Goal: Task Accomplishment & Management: Use online tool/utility

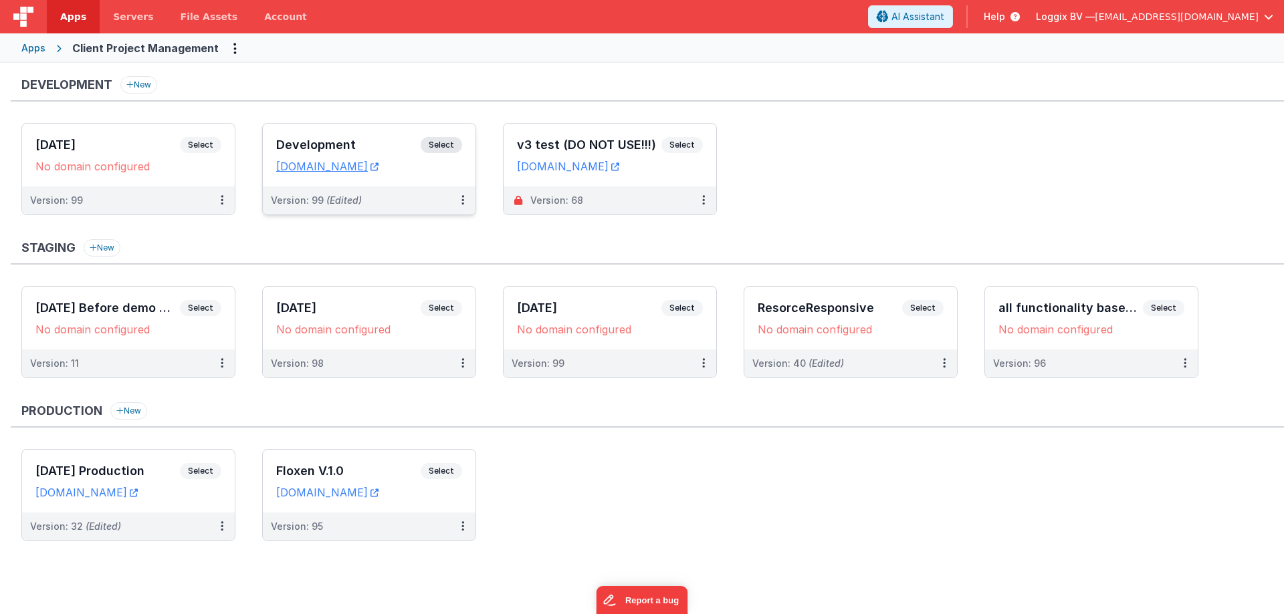
click at [453, 142] on span "Select" at bounding box center [441, 145] width 41 height 16
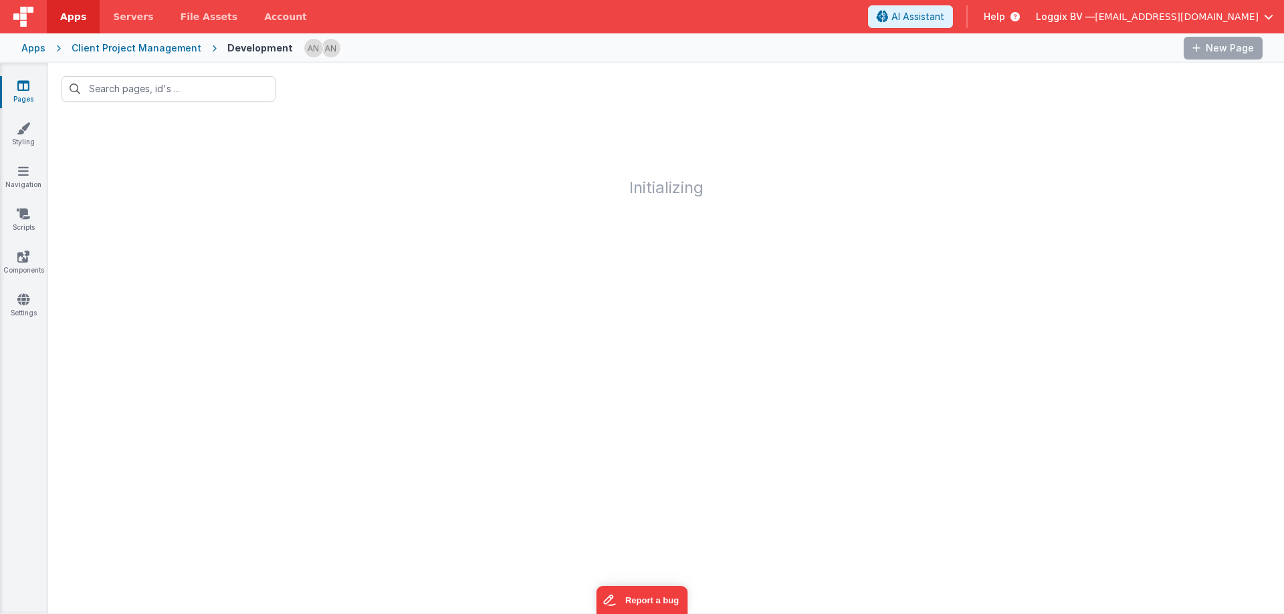
click at [339, 60] on div "Apps Client Project Management Development New Page" at bounding box center [642, 47] width 1284 height 29
click at [1145, 20] on span "[EMAIL_ADDRESS][DOMAIN_NAME]" at bounding box center [1177, 16] width 164 height 13
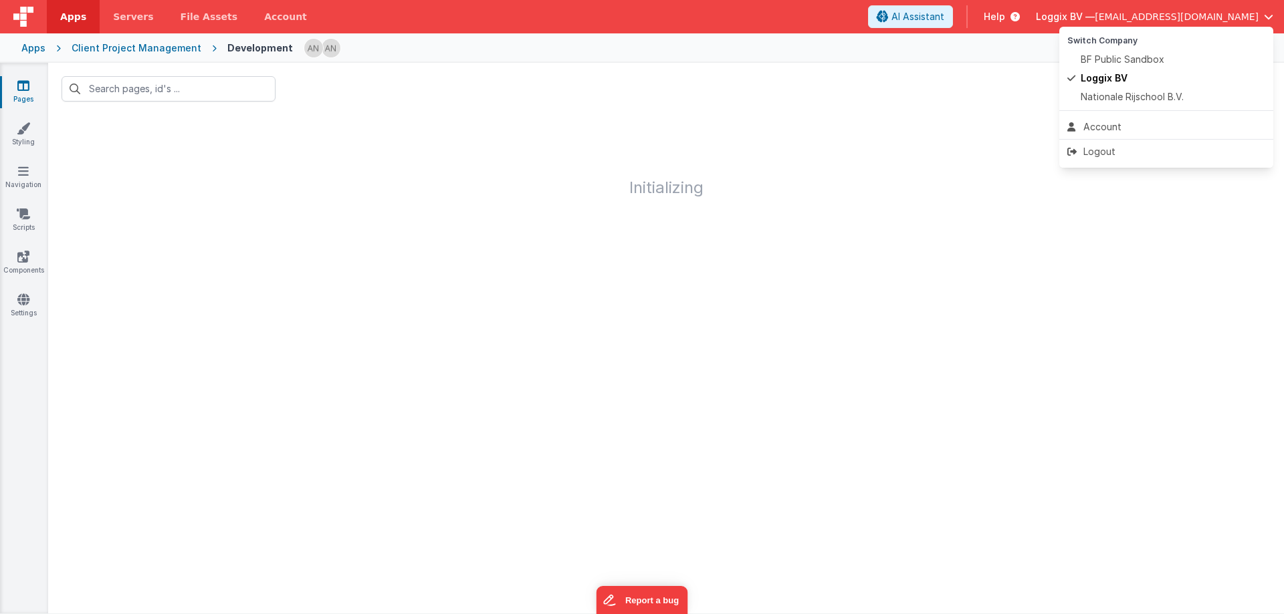
click at [690, 66] on button at bounding box center [642, 307] width 1284 height 614
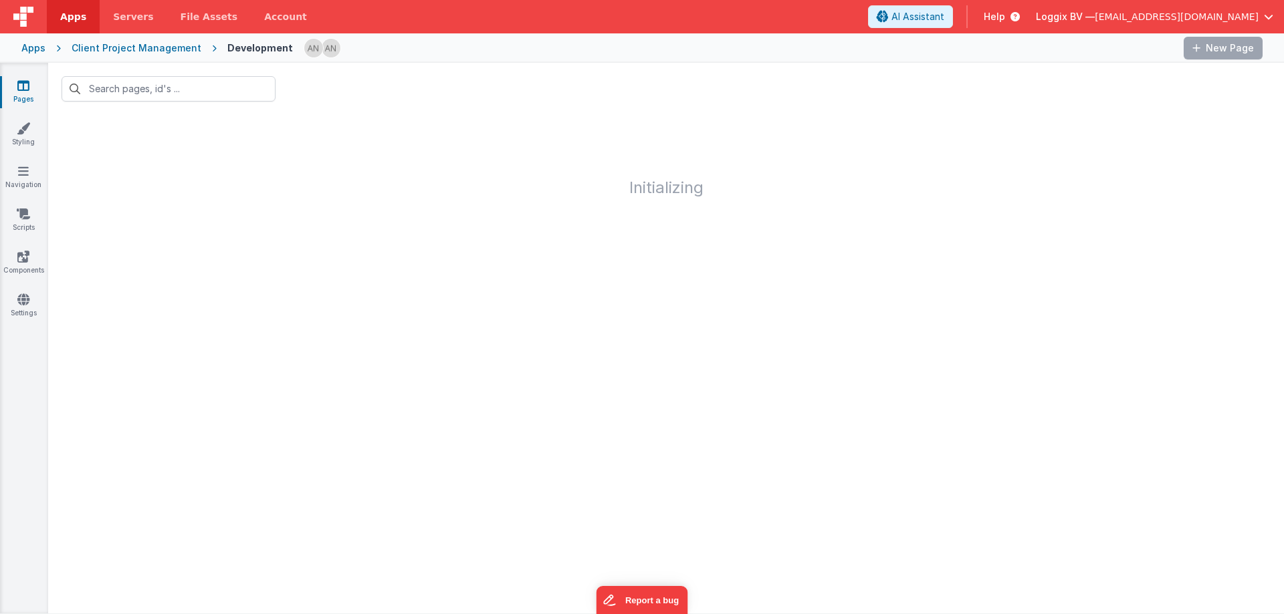
click at [558, 61] on div "Apps Client Project Management Development New Page" at bounding box center [642, 47] width 1284 height 29
drag, startPoint x: 331, startPoint y: 89, endPoint x: 213, endPoint y: 127, distance: 123.7
click at [329, 89] on div at bounding box center [666, 89] width 1236 height 52
click at [19, 132] on icon at bounding box center [23, 128] width 13 height 13
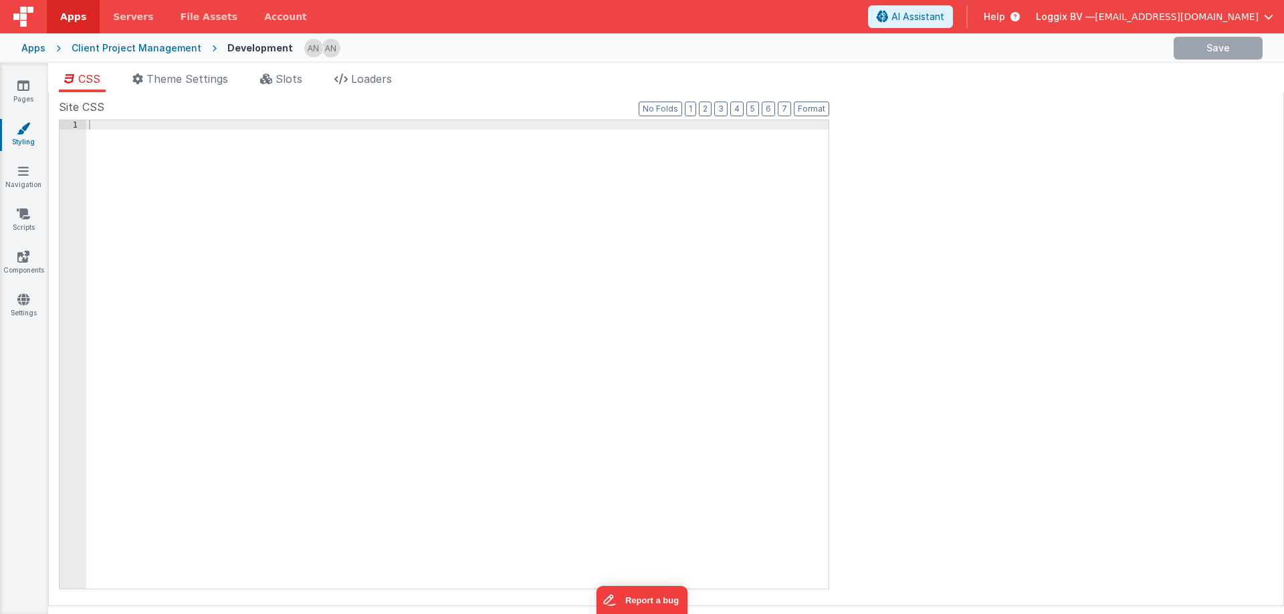
click at [16, 137] on link "Styling" at bounding box center [23, 135] width 48 height 27
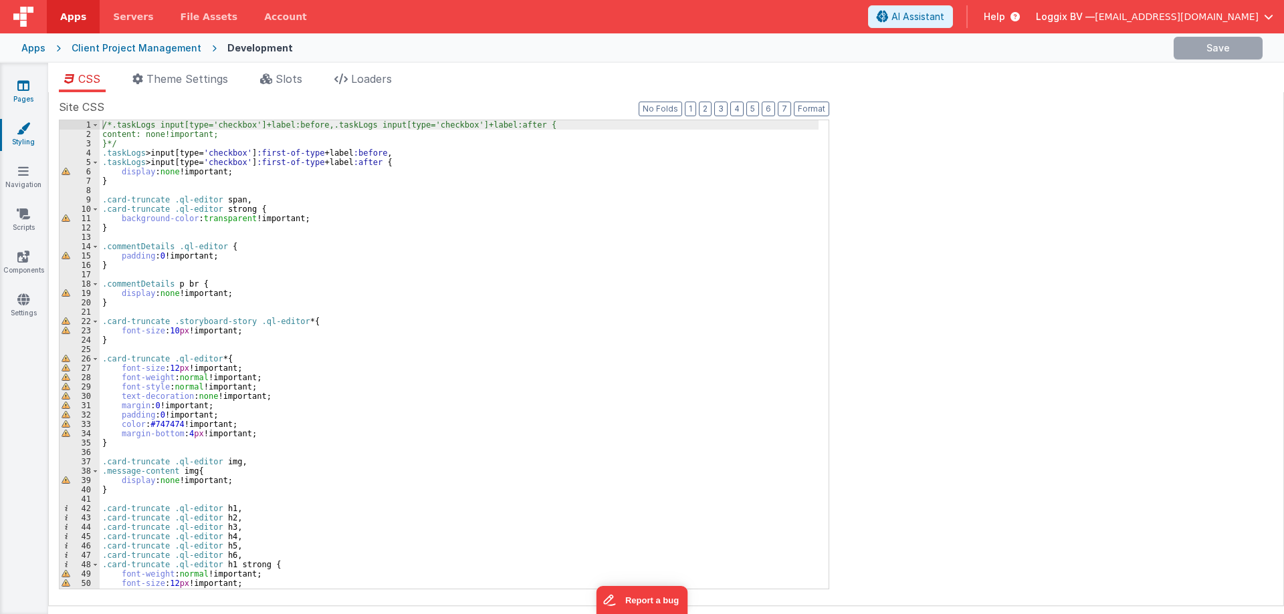
click at [26, 90] on icon at bounding box center [23, 85] width 12 height 13
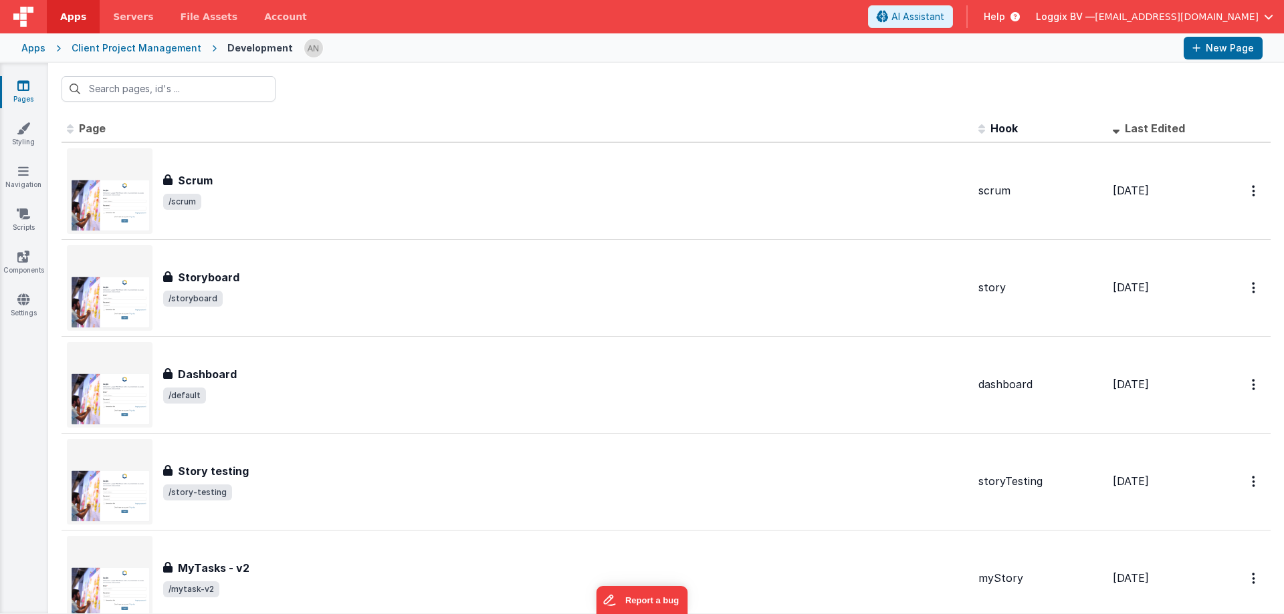
click at [402, 78] on div at bounding box center [666, 89] width 1236 height 52
click at [387, 52] on div at bounding box center [738, 48] width 869 height 23
click at [31, 98] on link "Pages" at bounding box center [23, 92] width 48 height 27
click at [20, 317] on link "Settings" at bounding box center [23, 306] width 48 height 27
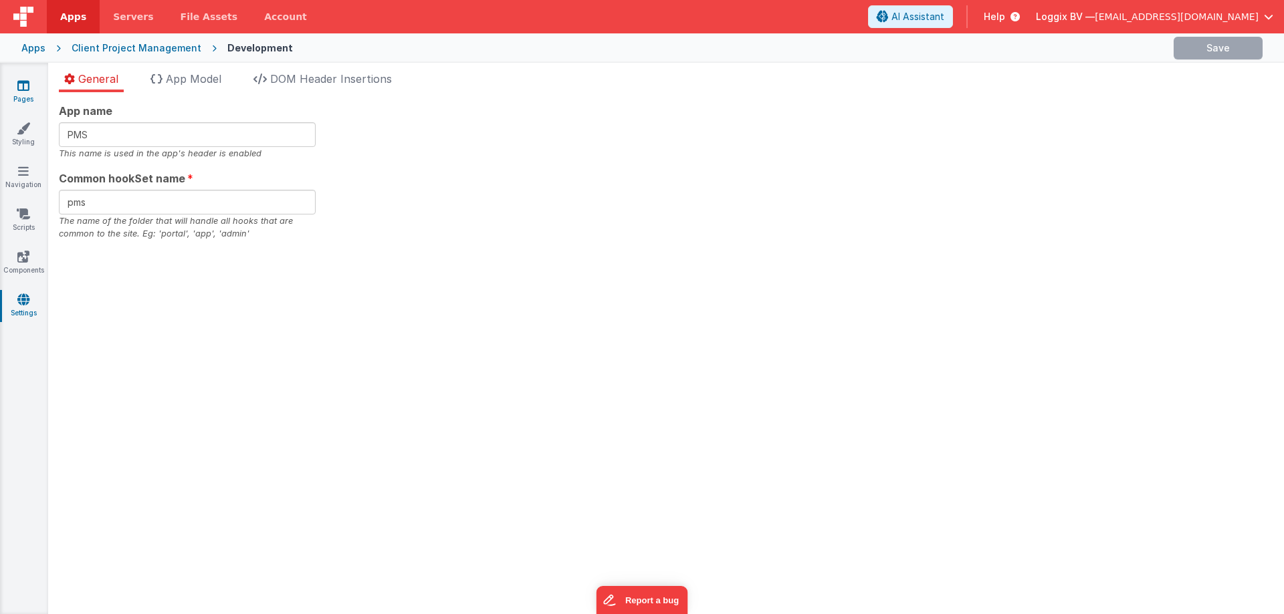
click at [31, 91] on link "Pages" at bounding box center [23, 92] width 48 height 27
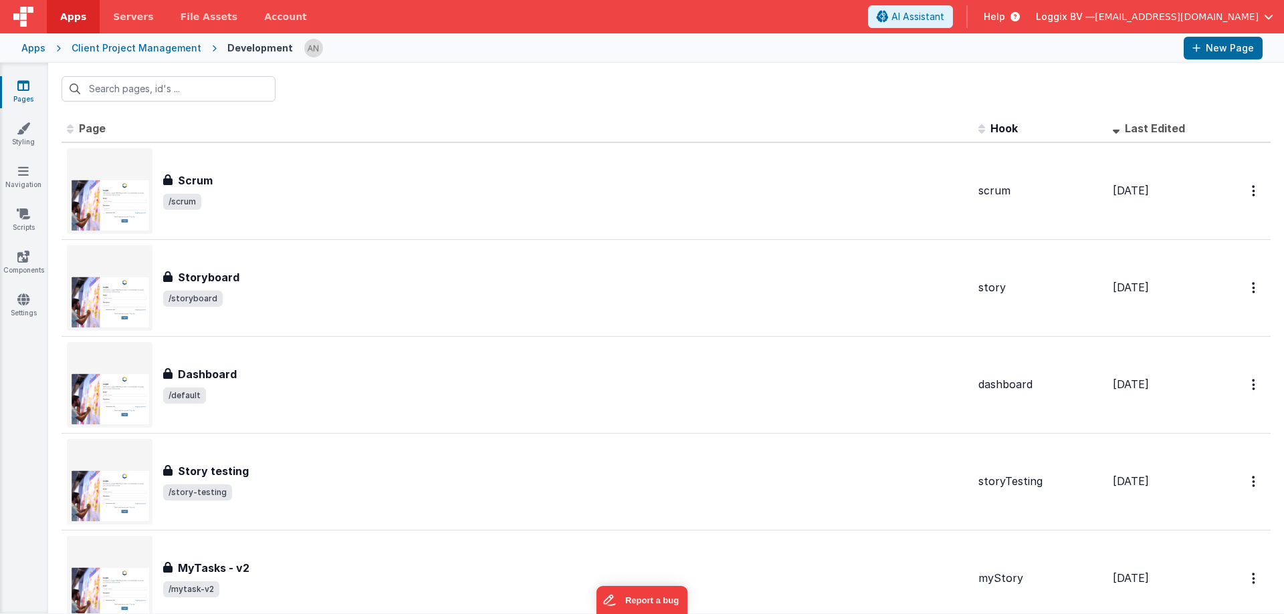
click at [67, 24] on link "Apps" at bounding box center [73, 16] width 53 height 33
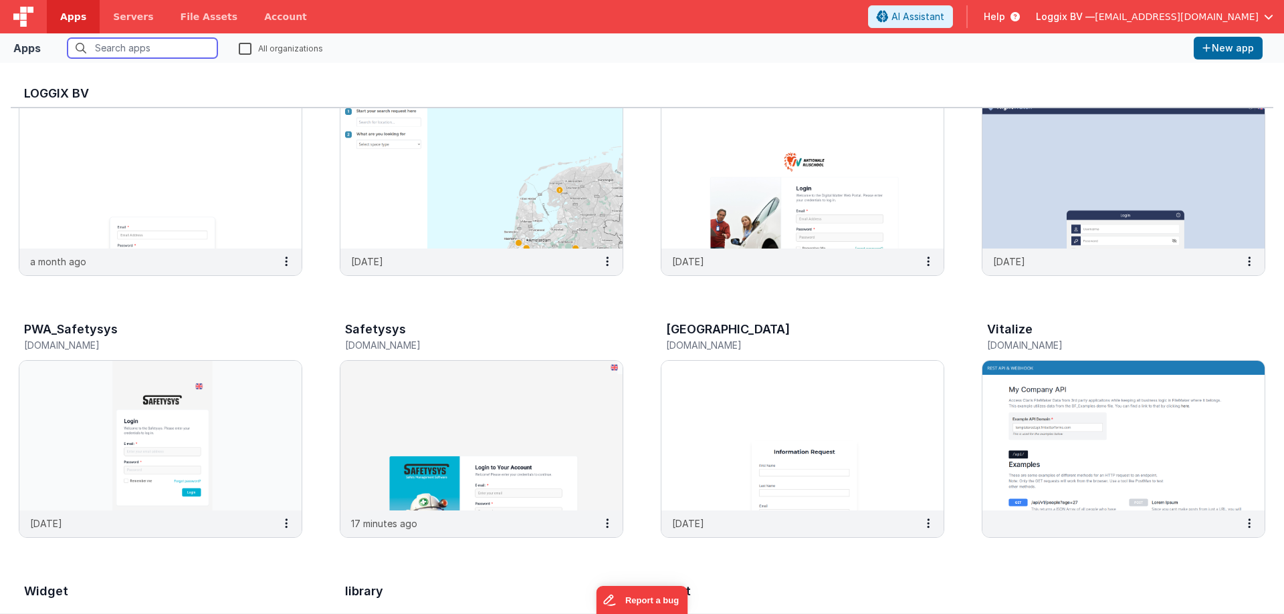
scroll to position [334, 0]
click at [575, 457] on img at bounding box center [481, 435] width 282 height 150
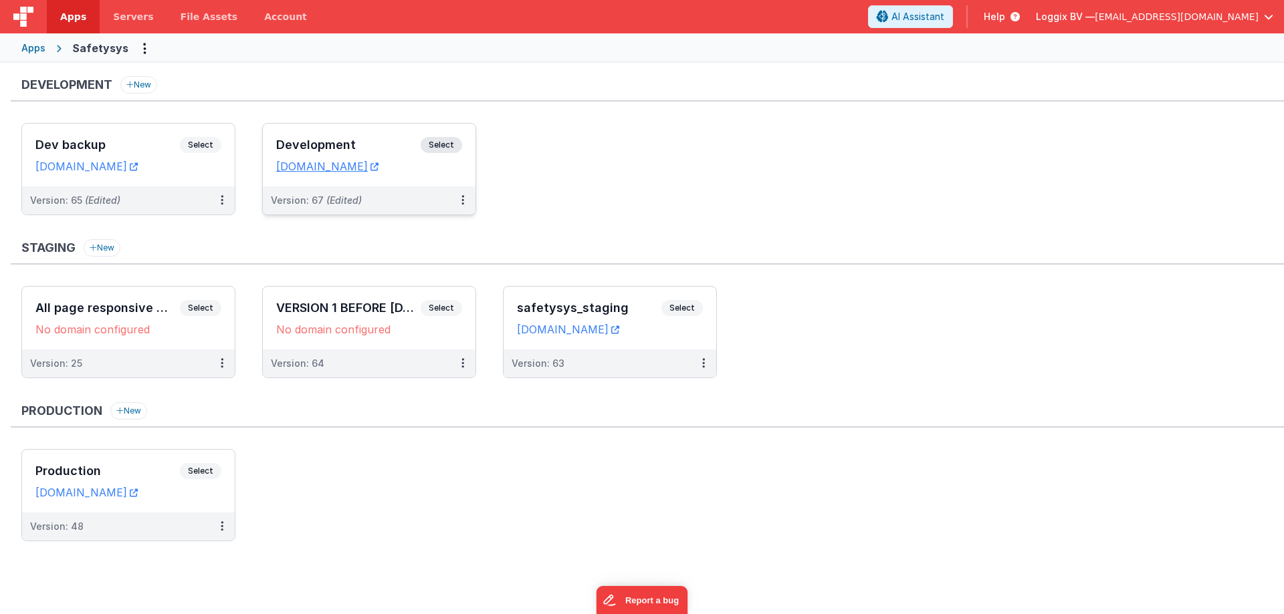
click at [427, 136] on div "Development Select URLs safetysystest.fmbetterforms.com" at bounding box center [369, 155] width 213 height 63
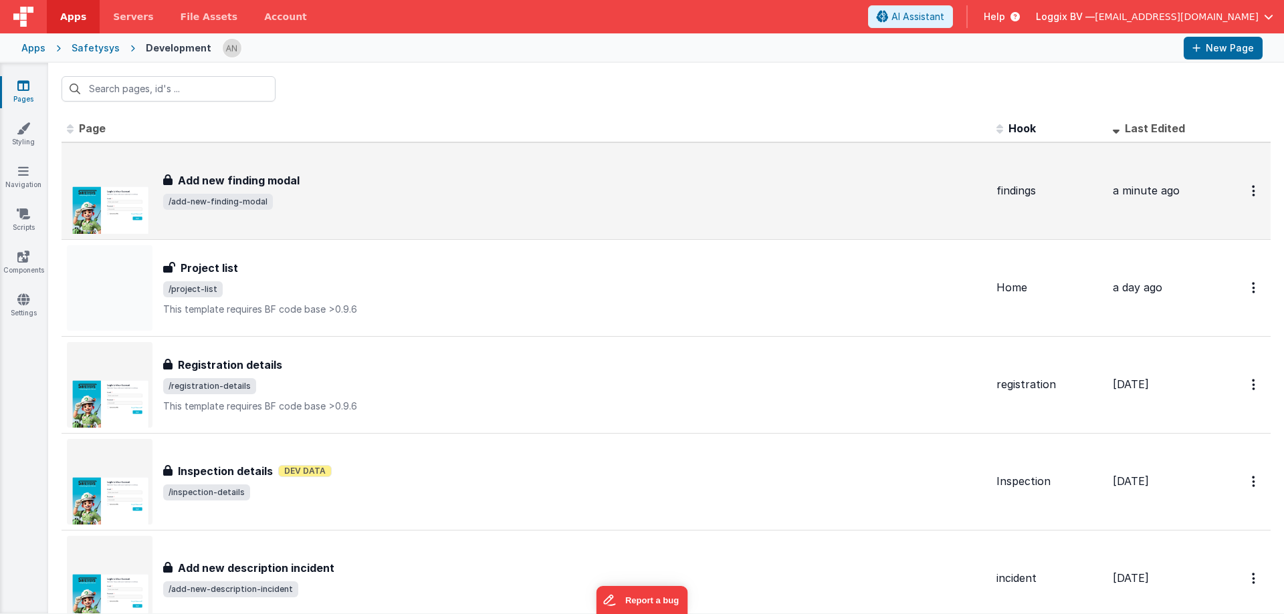
click at [319, 198] on span "/add-new-finding-modal" at bounding box center [574, 202] width 822 height 16
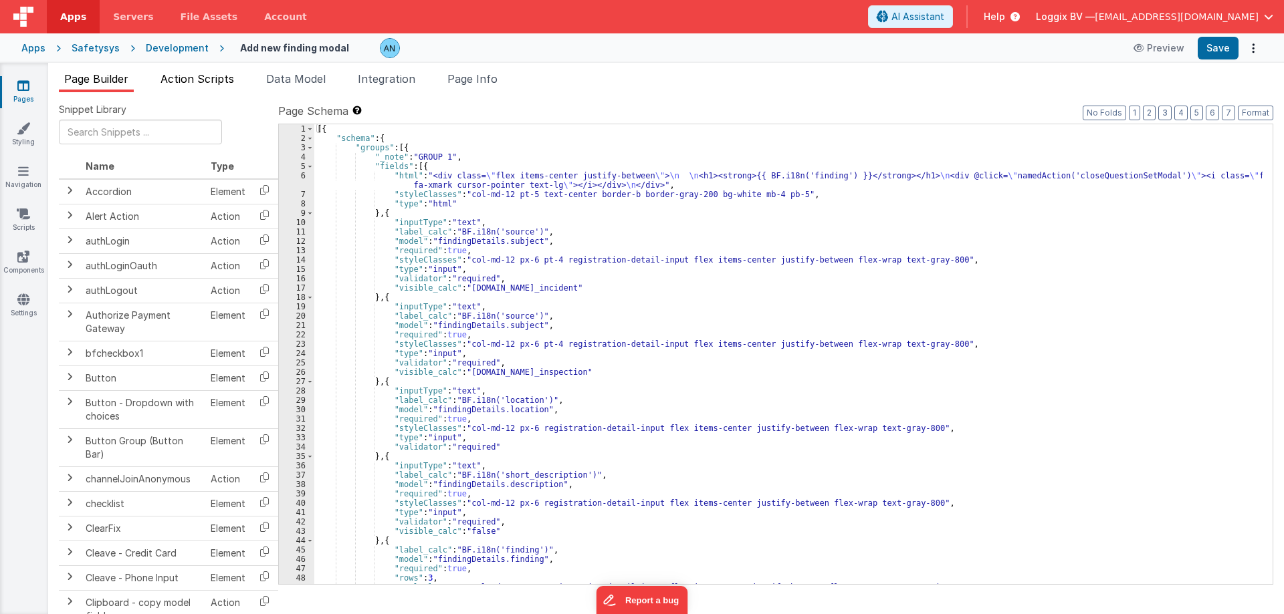
click at [204, 72] on span "Action Scripts" at bounding box center [197, 78] width 74 height 13
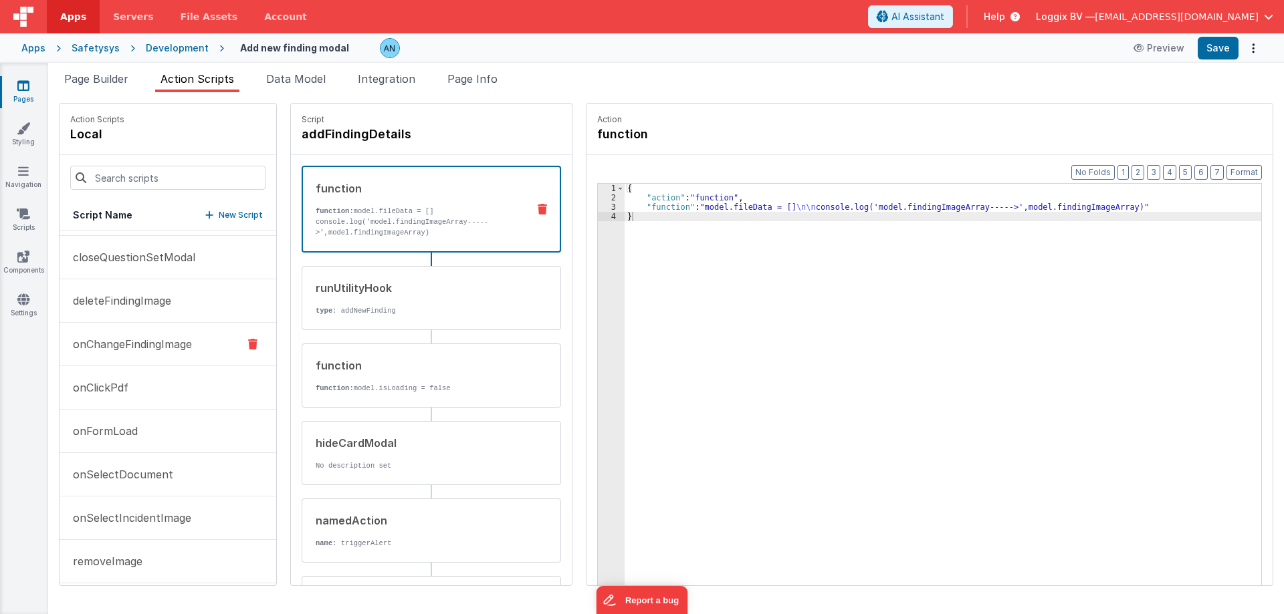
scroll to position [90, 0]
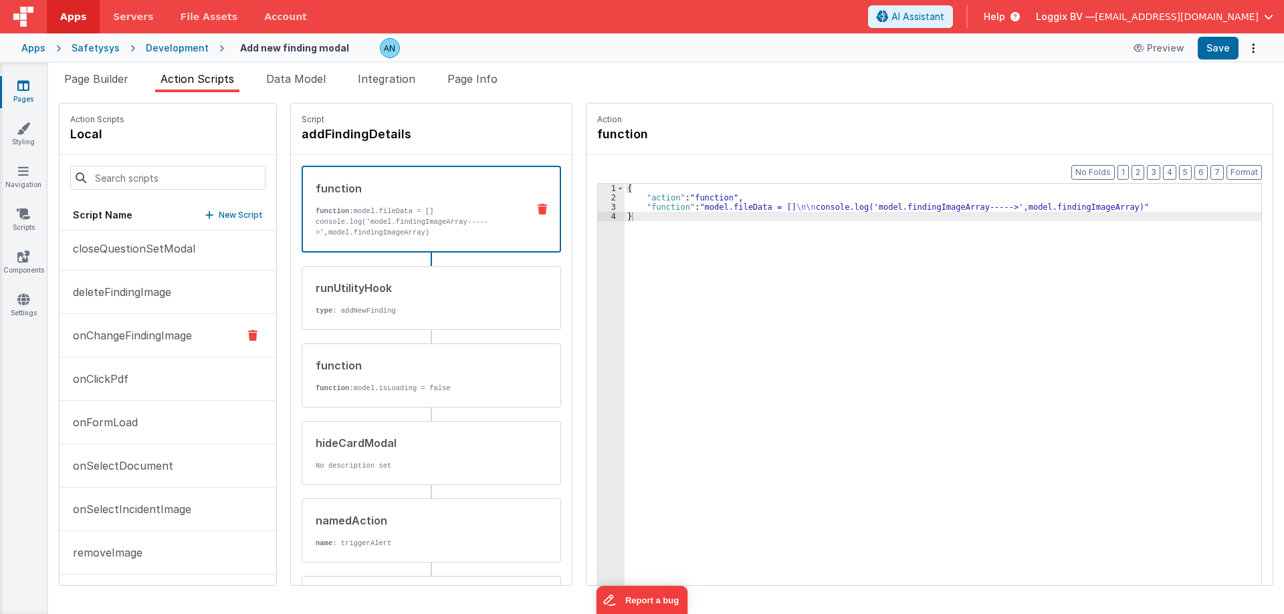
click at [157, 340] on p "onChangeFindingImage" at bounding box center [128, 336] width 127 height 16
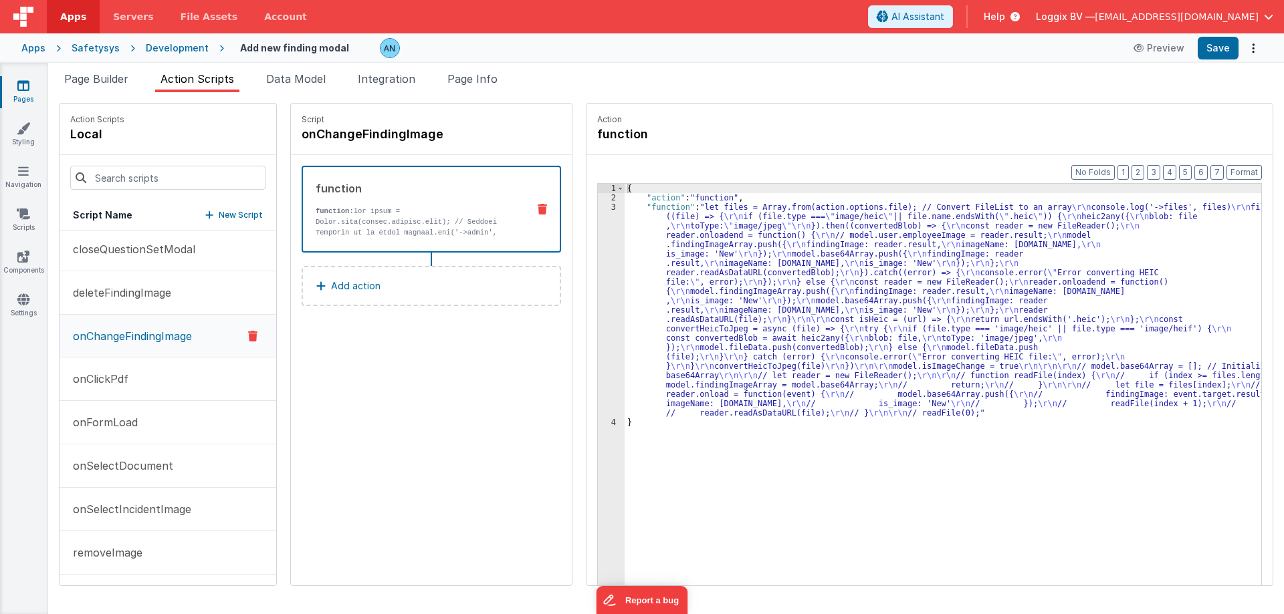
click at [390, 221] on p "function:" at bounding box center [416, 345] width 201 height 278
click at [598, 211] on div "3" at bounding box center [611, 310] width 27 height 215
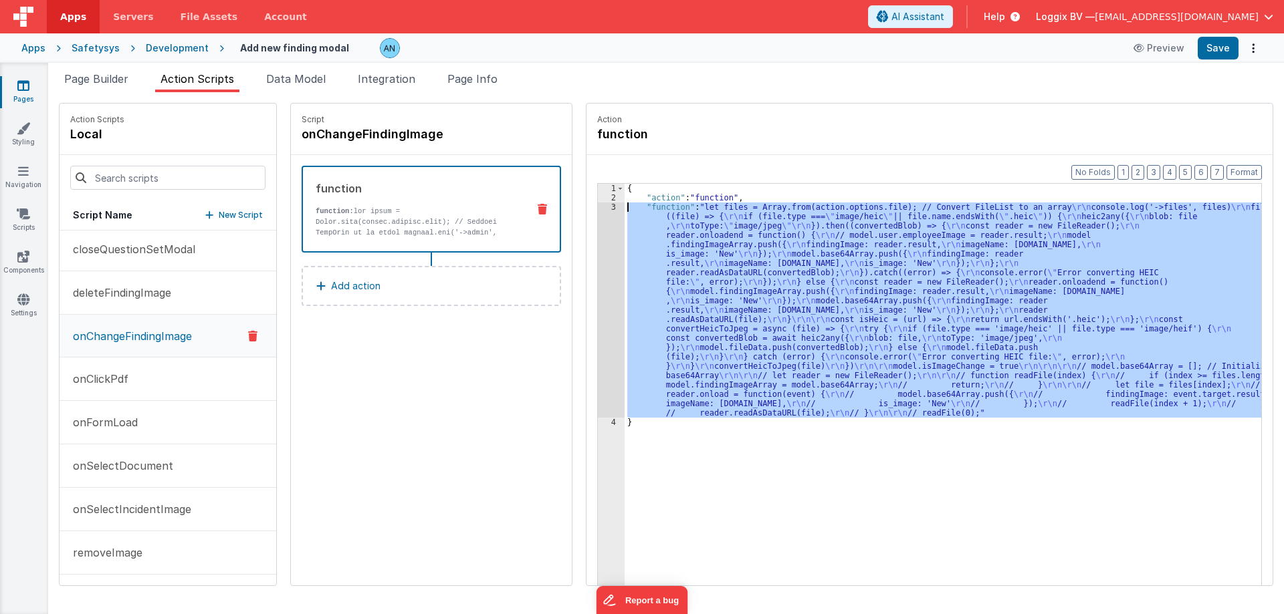
click at [598, 209] on div "3" at bounding box center [611, 310] width 27 height 215
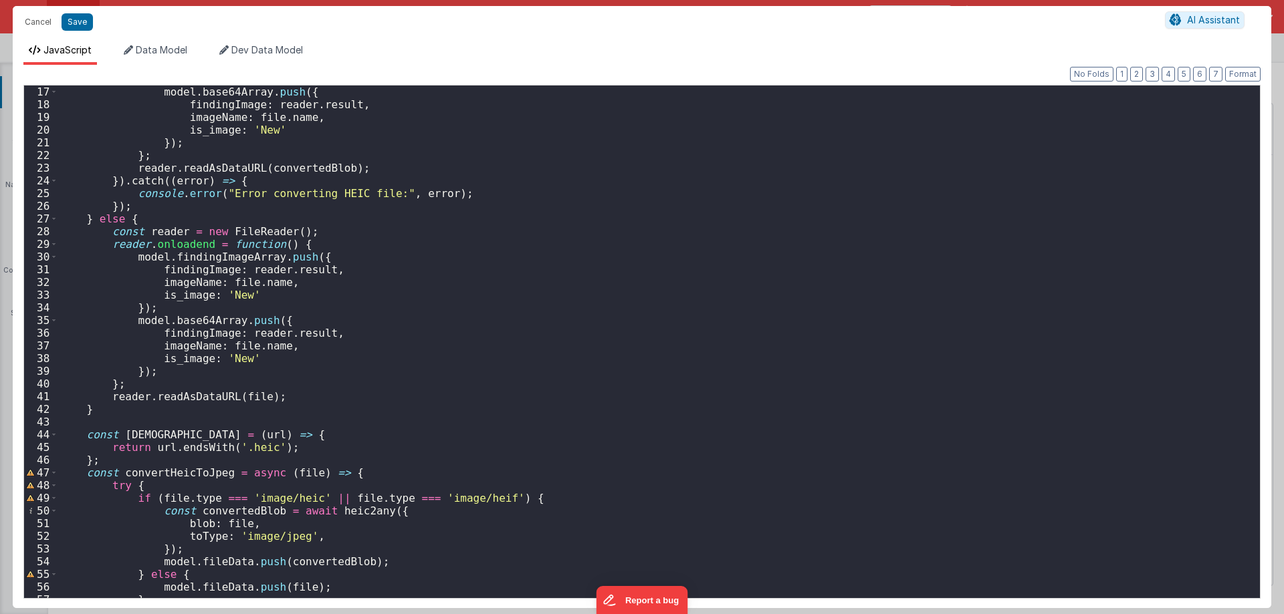
scroll to position [0, 0]
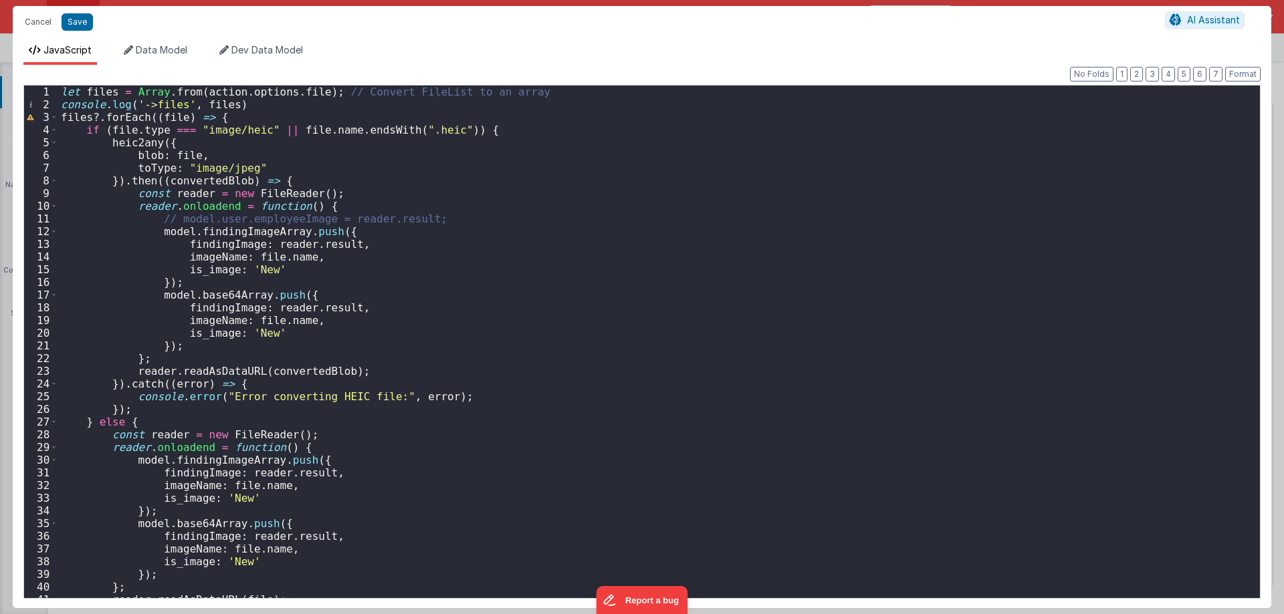
click at [142, 267] on div "let files = Array . from ( action . options . file ) ; // Convert FileList to a…" at bounding box center [654, 354] width 1192 height 537
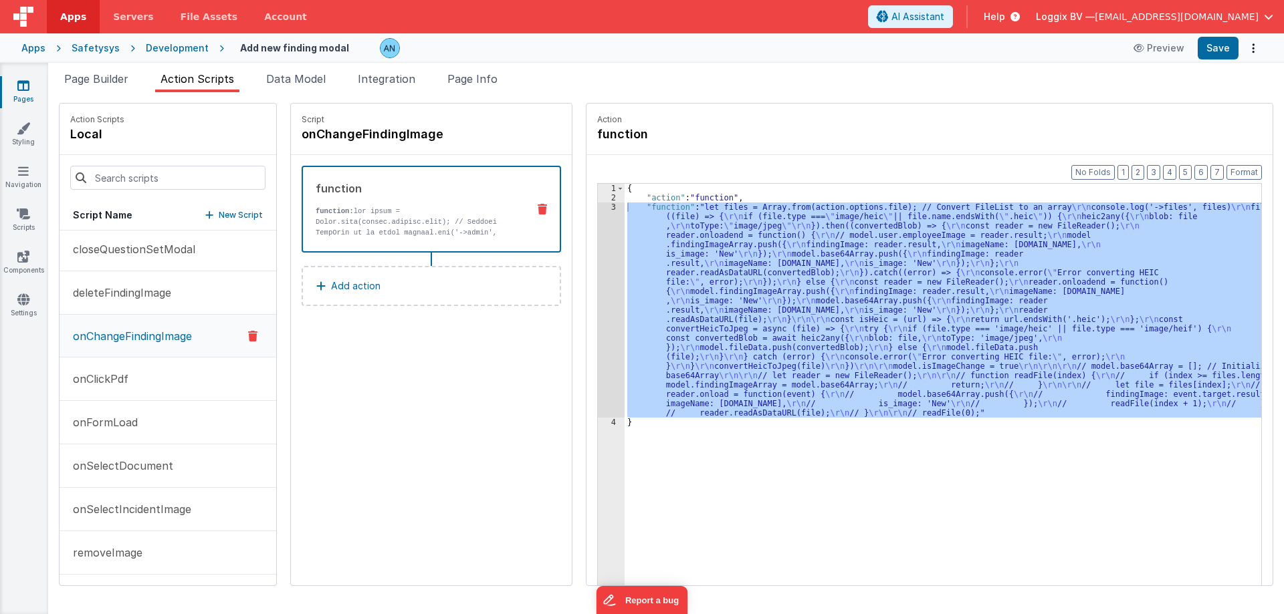
click at [791, 290] on div "{ "action" : "function" , "function" : "let files = Array.from(action.options.f…" at bounding box center [943, 405] width 637 height 443
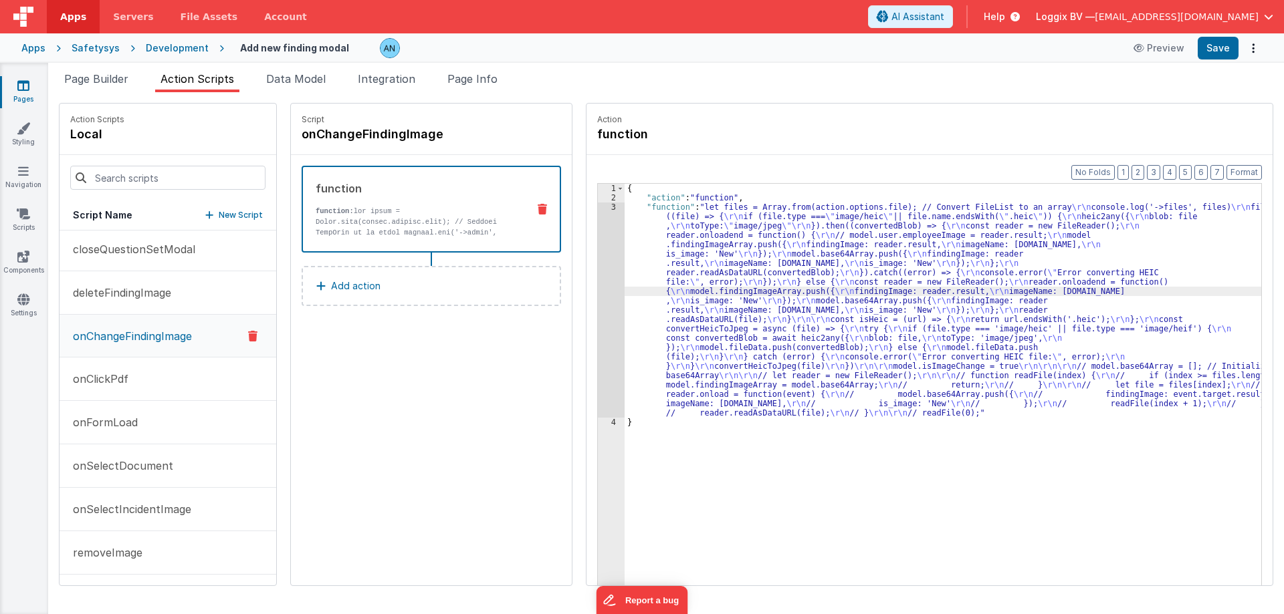
click at [600, 217] on div "3" at bounding box center [611, 310] width 27 height 215
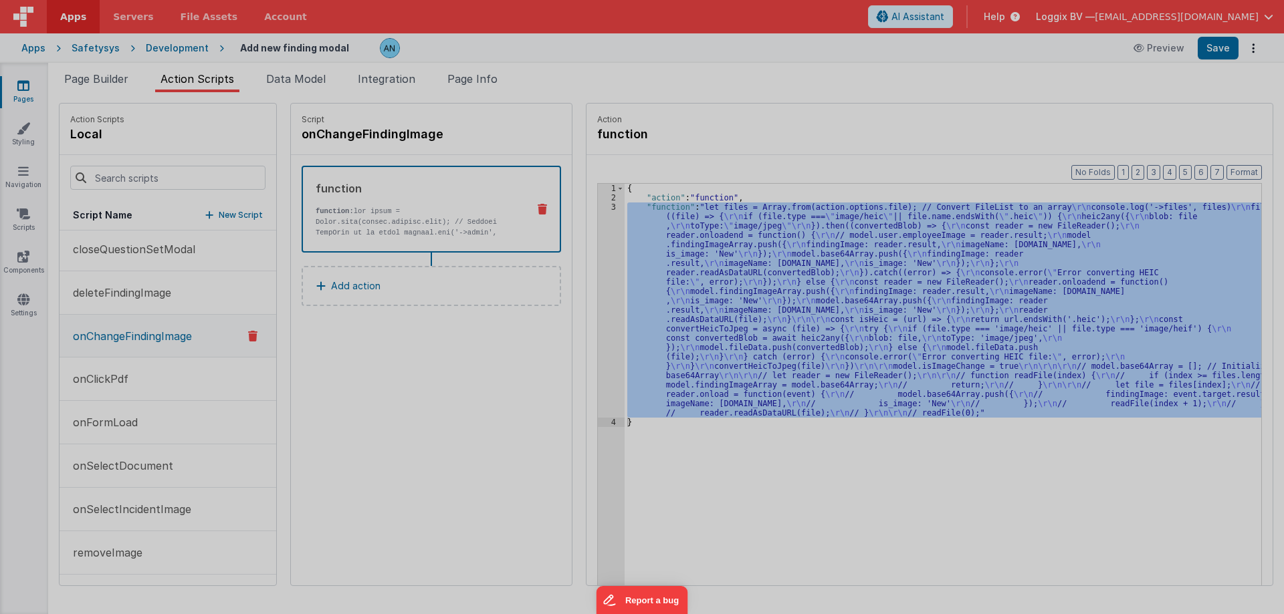
click at [599, 212] on div "let files = Array . from ( action . options . file ) ; // Convert FileList to a…" at bounding box center [654, 341] width 1192 height 538
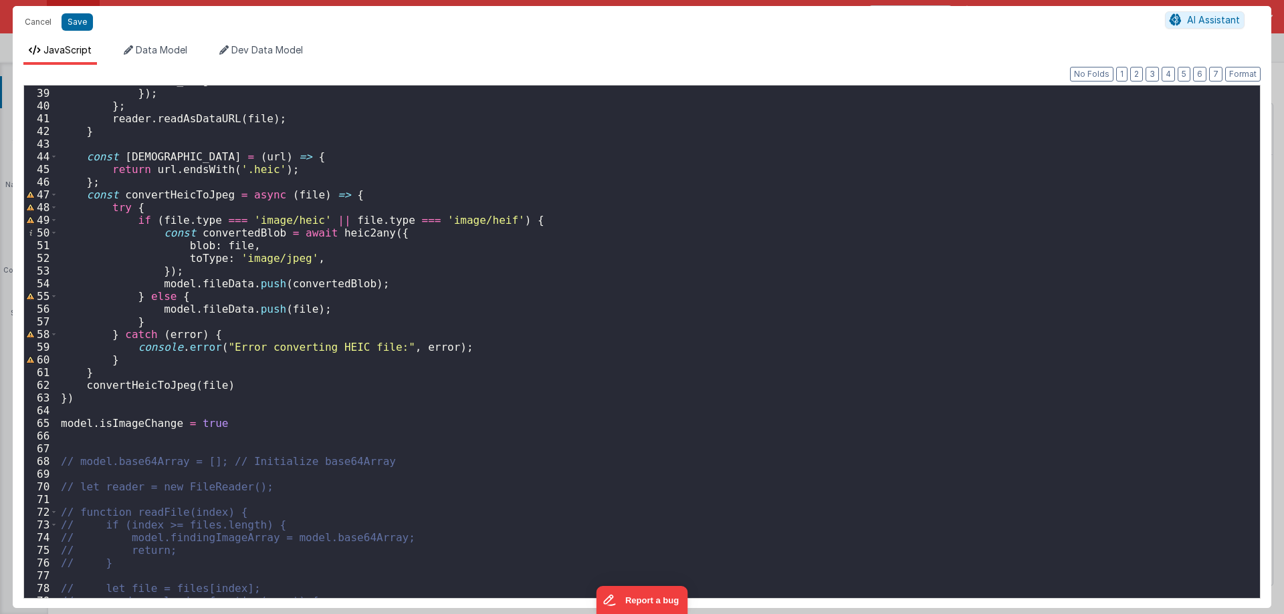
scroll to position [642, 0]
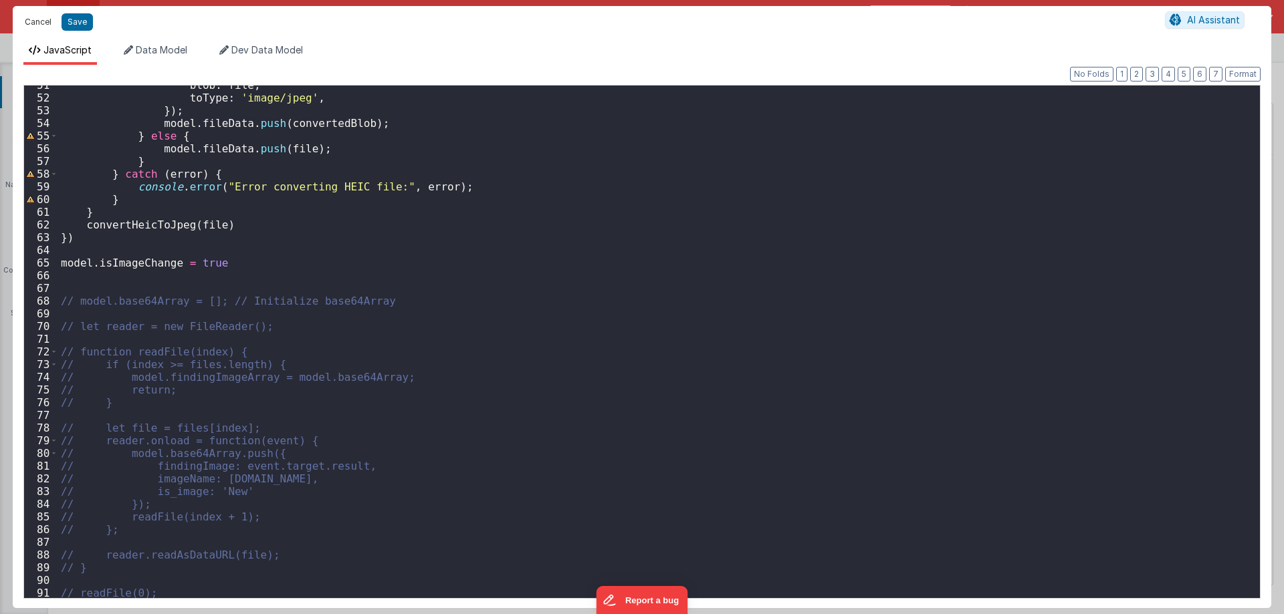
click at [37, 21] on button "Cancel" at bounding box center [38, 22] width 40 height 19
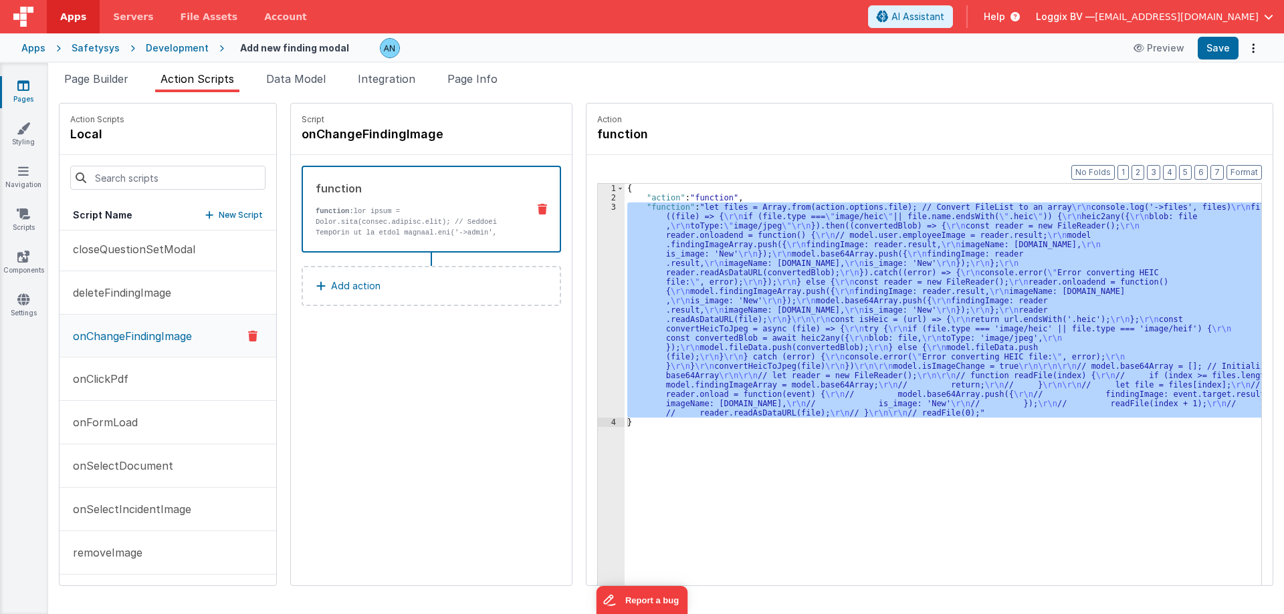
click at [32, 96] on link "Pages" at bounding box center [23, 92] width 48 height 27
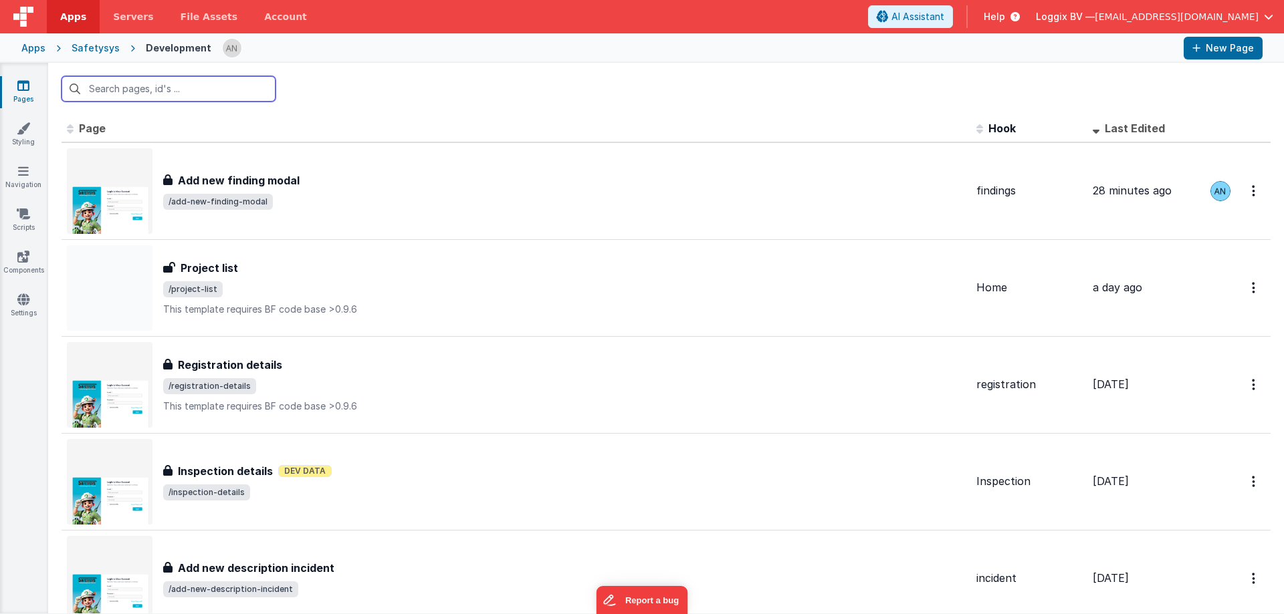
scroll to position [201, 0]
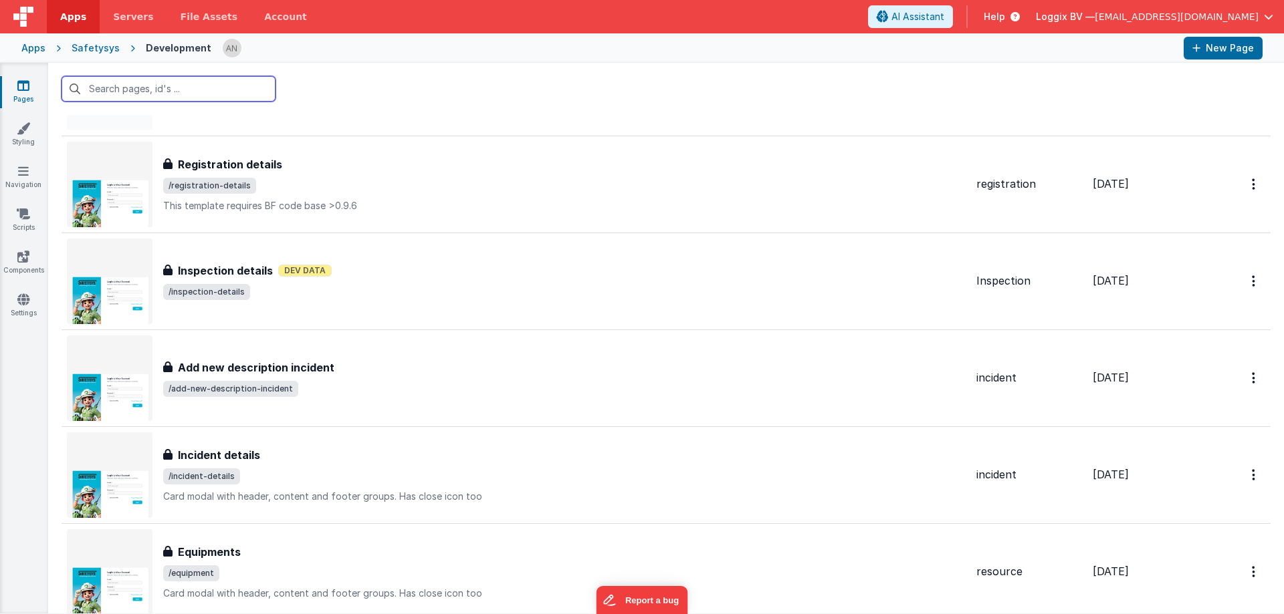
click at [194, 91] on input "text" at bounding box center [169, 88] width 214 height 25
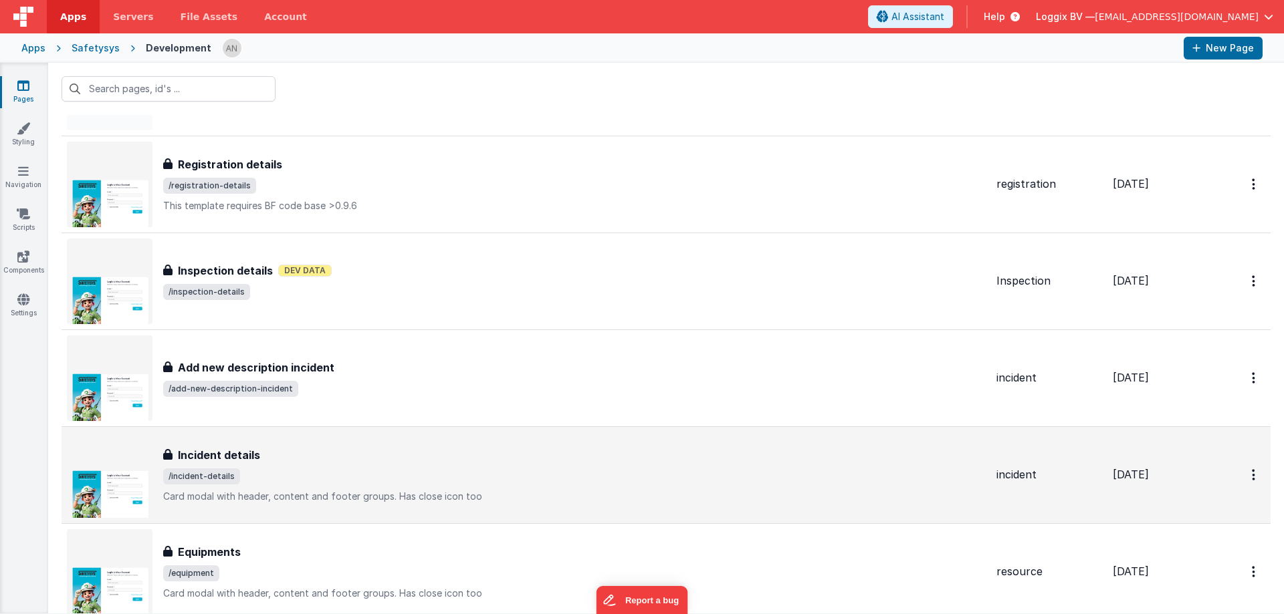
click at [354, 461] on div "Incident details" at bounding box center [574, 455] width 822 height 16
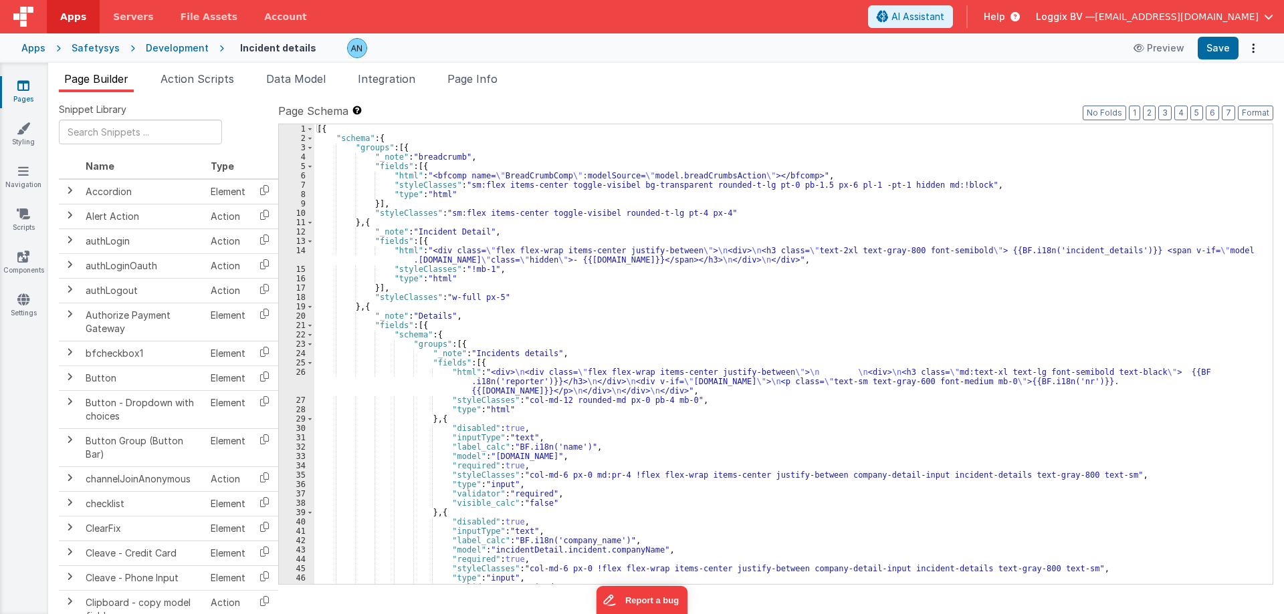
click at [193, 81] on span "Action Scripts" at bounding box center [197, 78] width 74 height 13
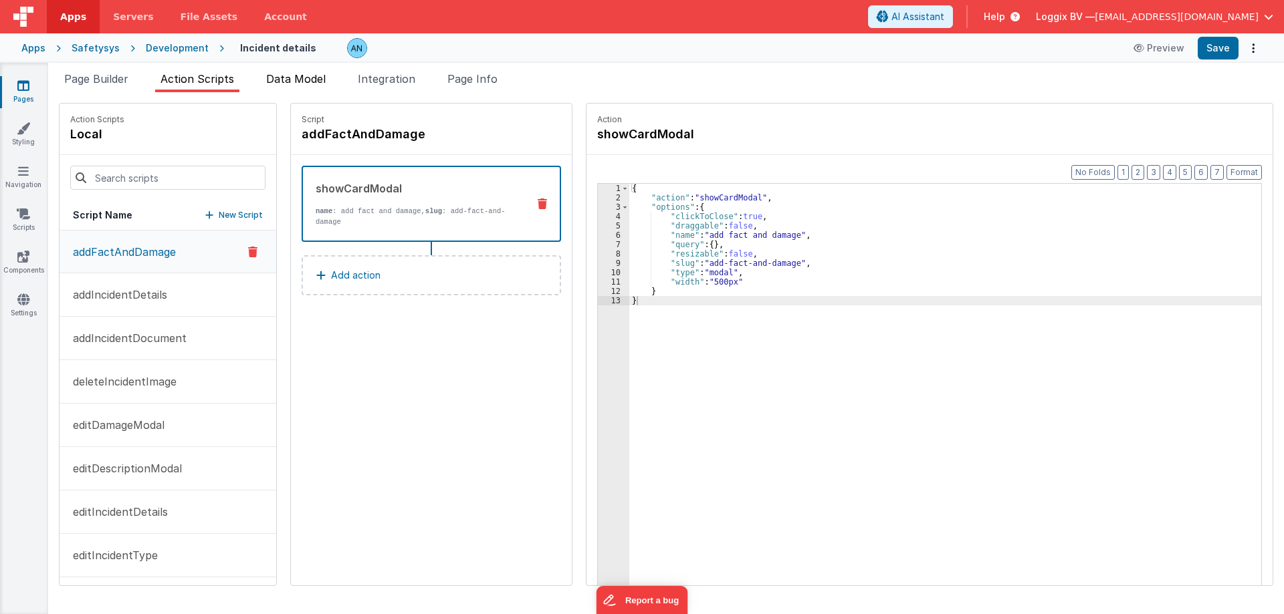
click at [301, 83] on span "Data Model" at bounding box center [296, 78] width 60 height 13
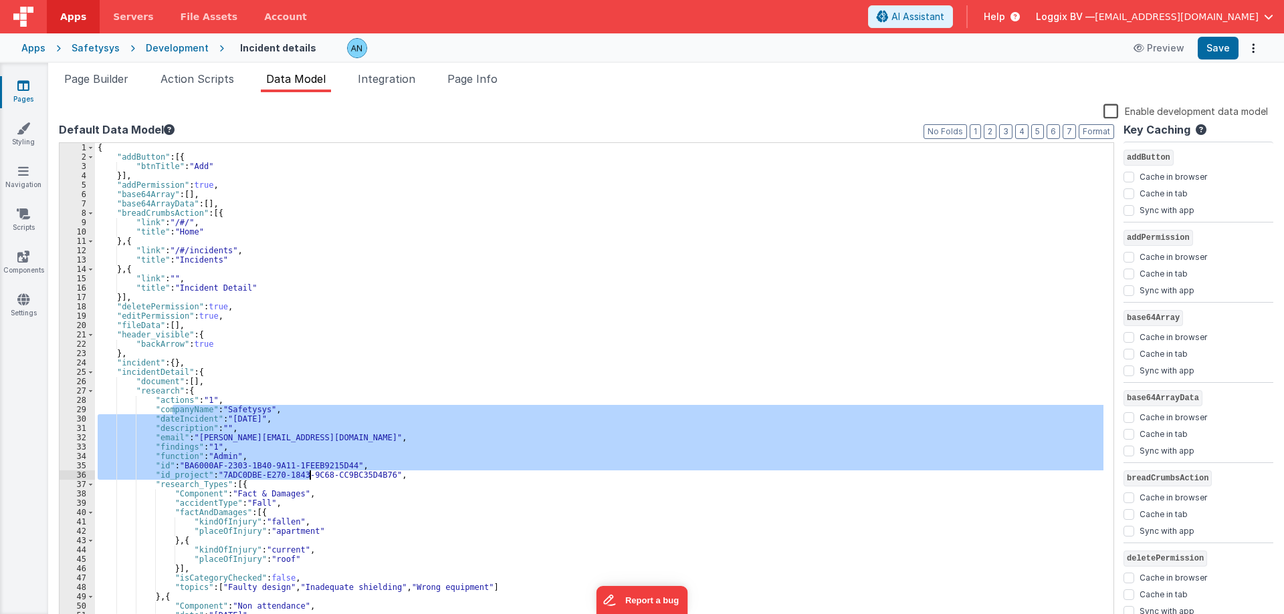
drag, startPoint x: 189, startPoint y: 411, endPoint x: 310, endPoint y: 471, distance: 134.9
click at [310, 471] on div "{ "addButton" : [{ "btnTitle" : "Add" }] , "addPermission" : true , "base64Arra…" at bounding box center [599, 393] width 1008 height 501
click at [184, 421] on div "{ "addButton" : [{ "btnTitle" : "Add" }] , "addPermission" : true , "base64Arra…" at bounding box center [599, 384] width 1008 height 483
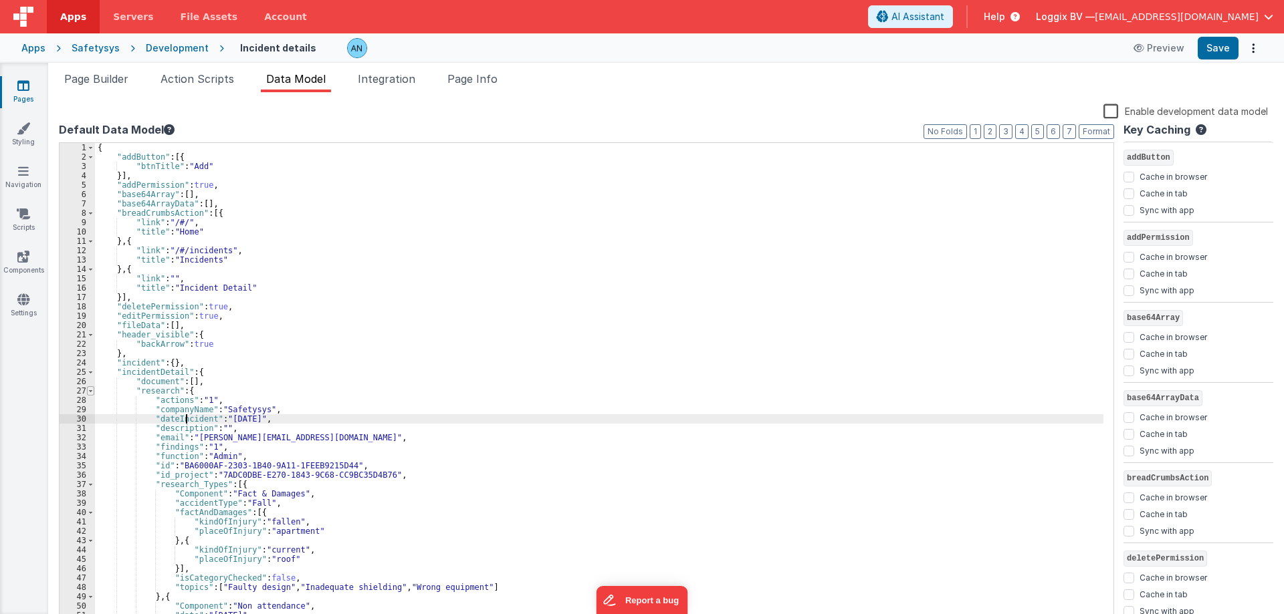
click at [88, 394] on span at bounding box center [90, 390] width 7 height 9
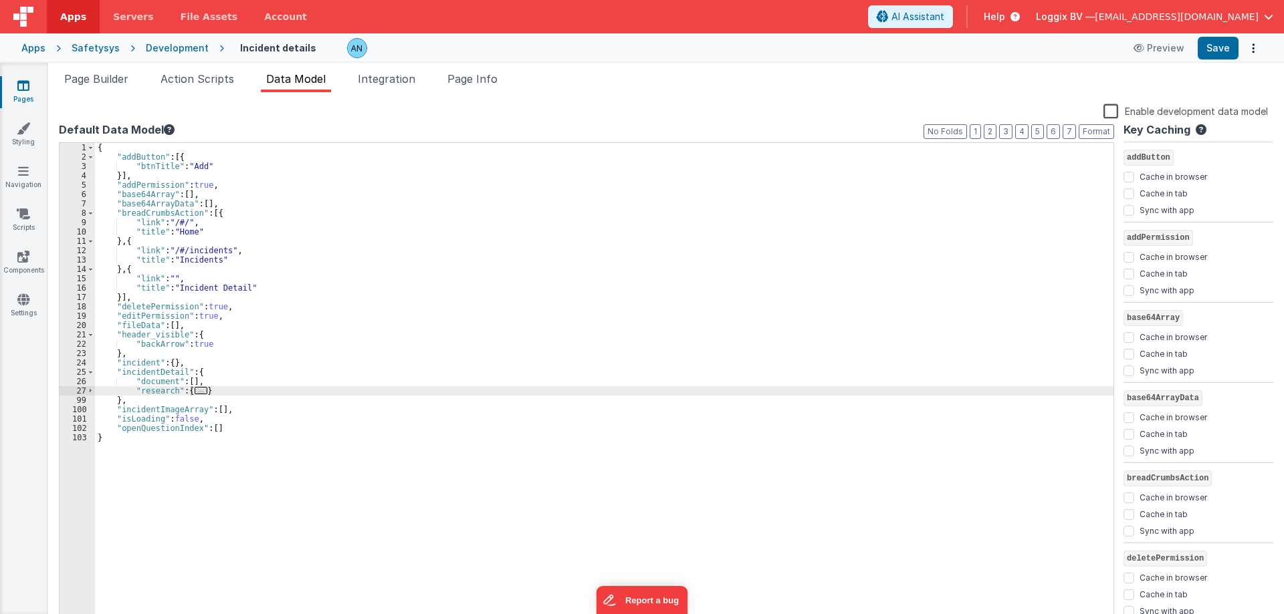
click at [1113, 112] on label "Enable development data model" at bounding box center [1185, 110] width 164 height 15
click at [0, 0] on input "Enable development data model" at bounding box center [0, 0] width 0 height 0
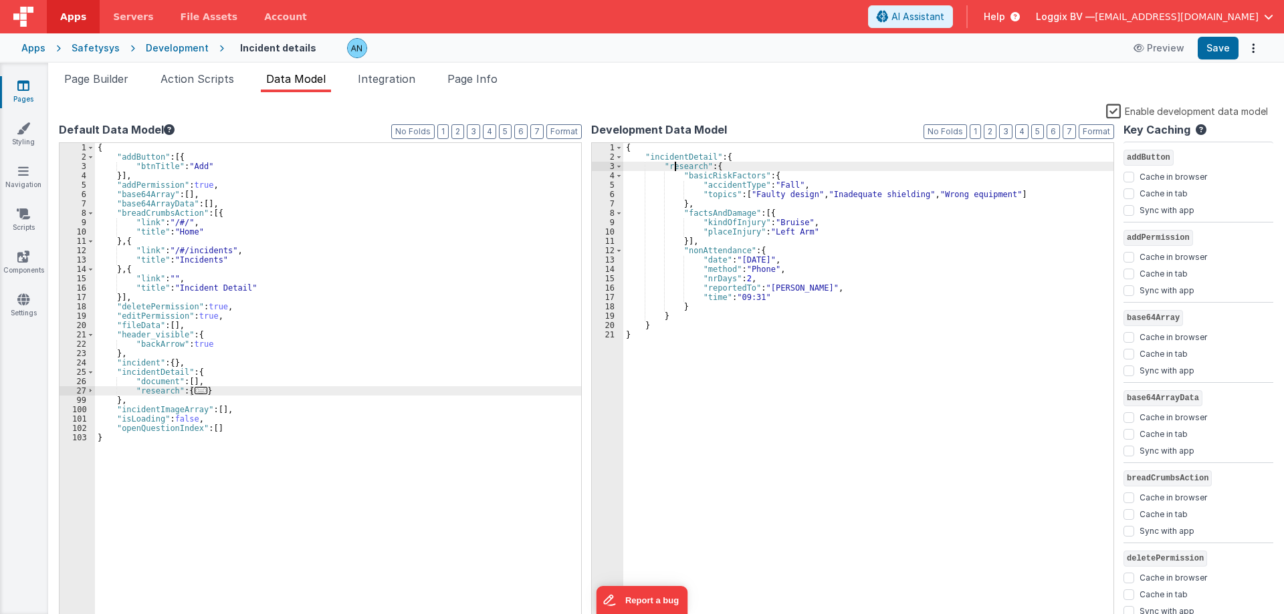
click at [673, 167] on div "{ "incidentDetail" : { "research" : { "basicRiskFactors" : { "accidentType" : "…" at bounding box center [868, 393] width 490 height 501
click at [620, 168] on span at bounding box center [618, 166] width 7 height 9
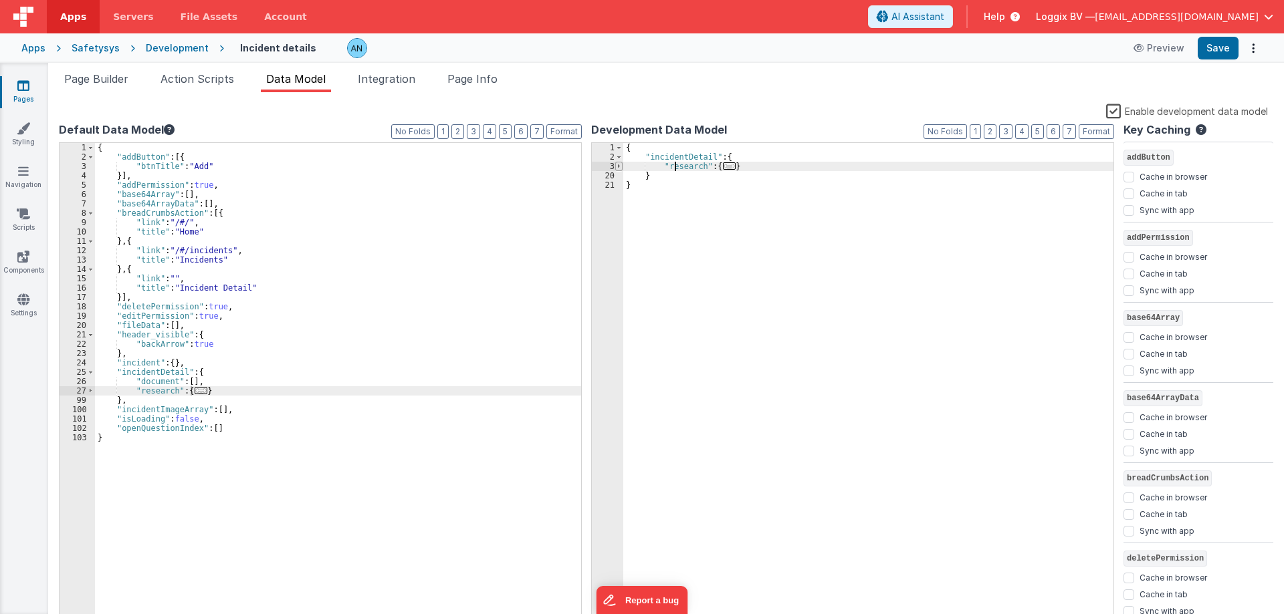
click at [620, 168] on span at bounding box center [618, 166] width 7 height 9
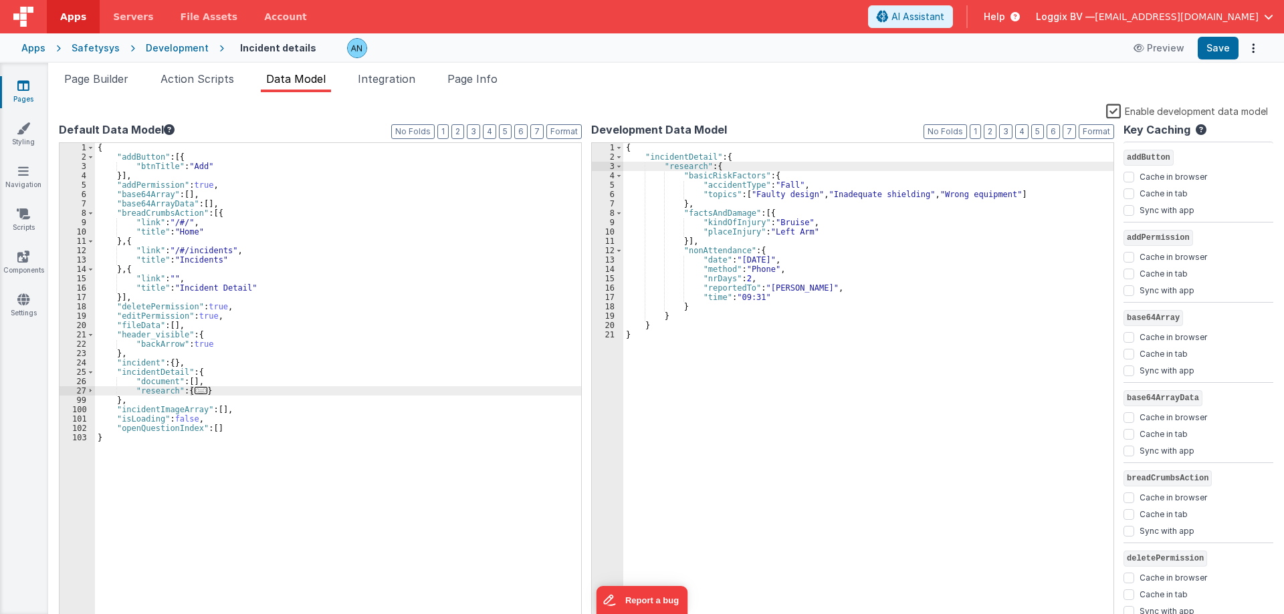
click at [732, 170] on div "{ "incidentDetail" : { "research" : { "basicRiskFactors" : { "accidentType" : "…" at bounding box center [868, 393] width 490 height 501
click at [614, 164] on div "3" at bounding box center [607, 166] width 31 height 9
click at [1118, 112] on label "Enable development data model" at bounding box center [1187, 110] width 162 height 15
click at [0, 0] on input "Enable development data model" at bounding box center [0, 0] width 0 height 0
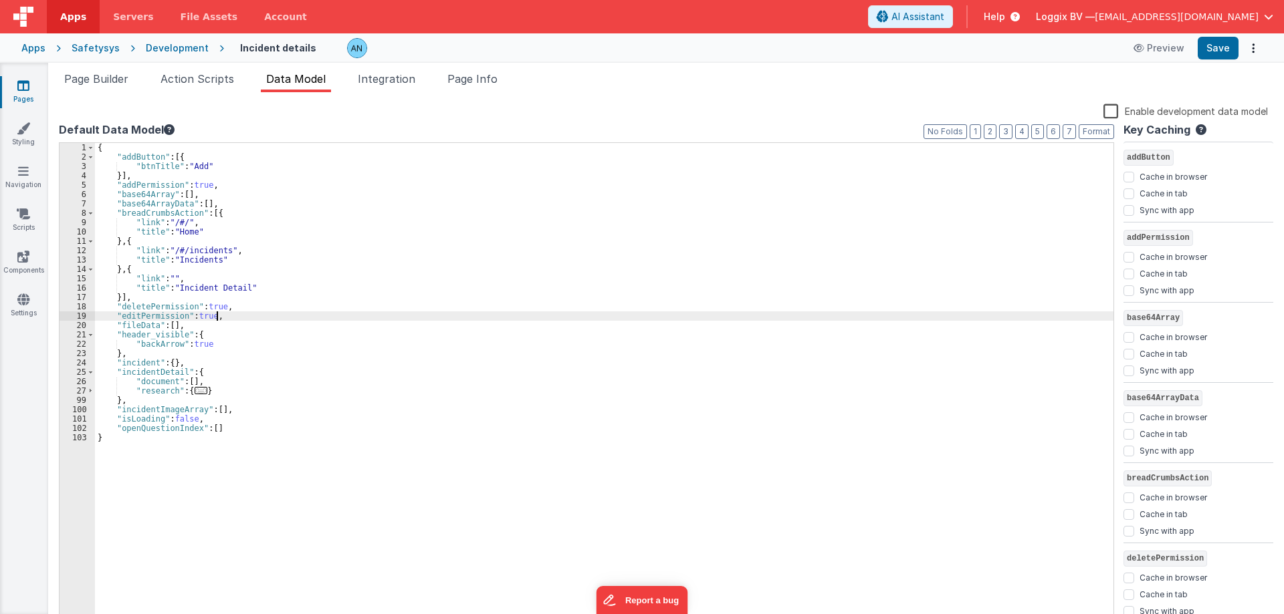
click at [529, 314] on div "{ "addButton" : [{ "btnTitle" : "Add" }] , "addPermission" : true , "base64Arra…" at bounding box center [604, 393] width 1018 height 501
click at [102, 76] on span "Page Builder" at bounding box center [96, 78] width 64 height 13
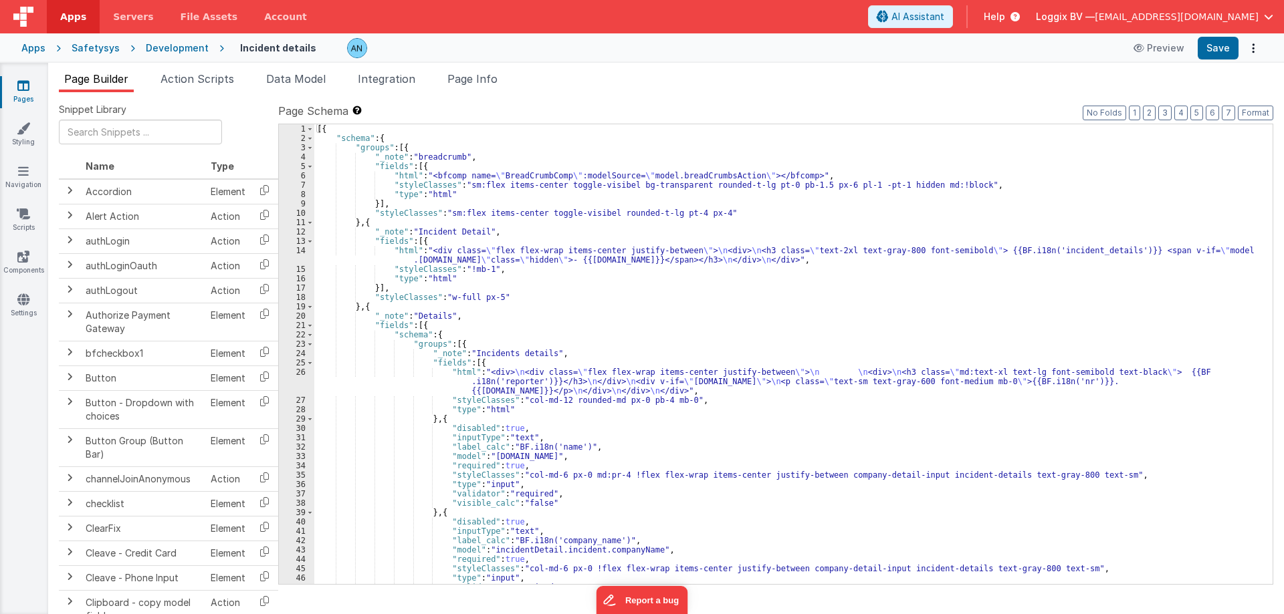
click at [399, 332] on div "[{ "schema" : { "groups" : [{ "_note" : "breadcrumb" , "fields" : [{ "html" : "…" at bounding box center [788, 363] width 948 height 479
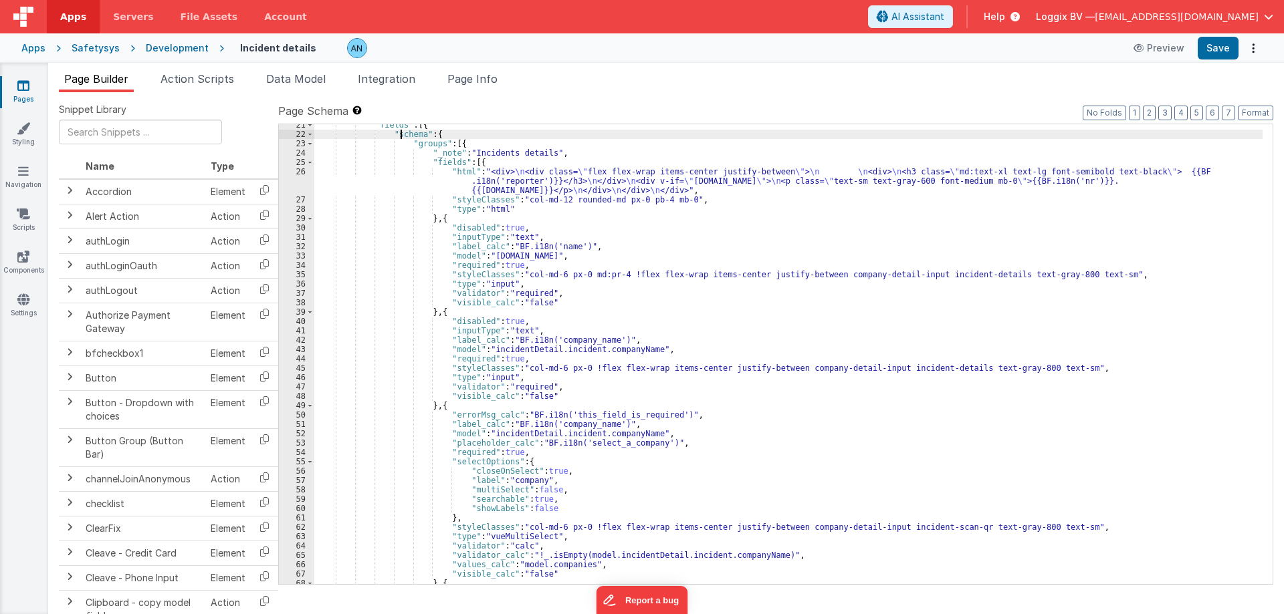
scroll to position [241, 0]
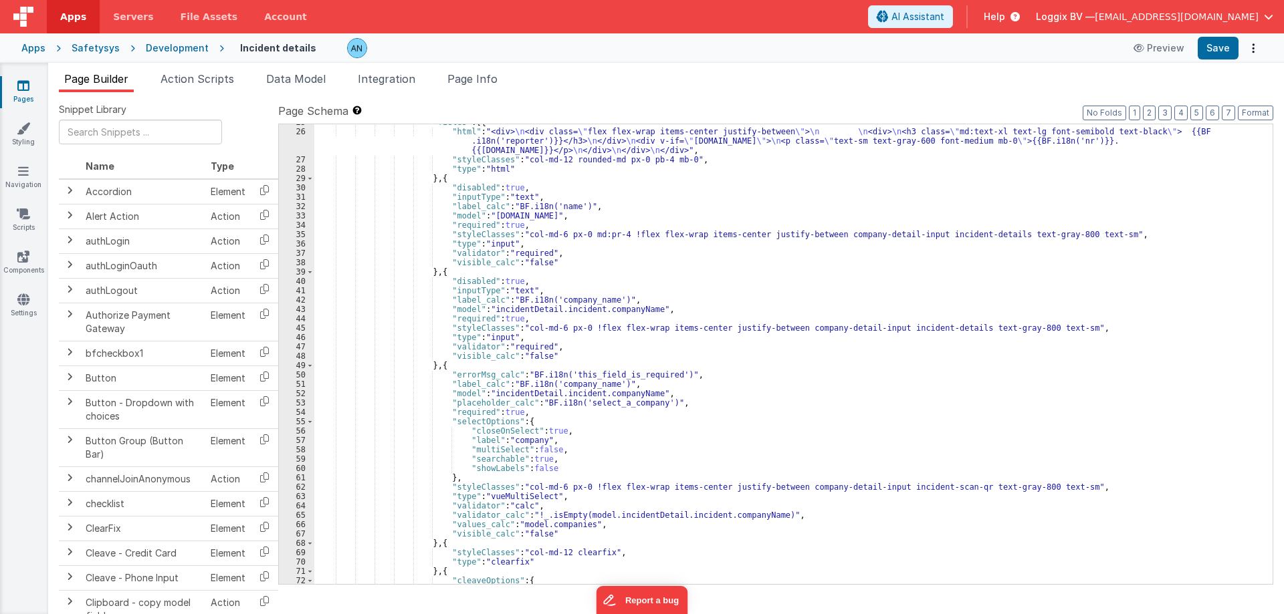
click at [602, 392] on div ""fields" : [{ "html" : "<div> \n <div class= \" flex flex-wrap items-center jus…" at bounding box center [788, 357] width 948 height 479
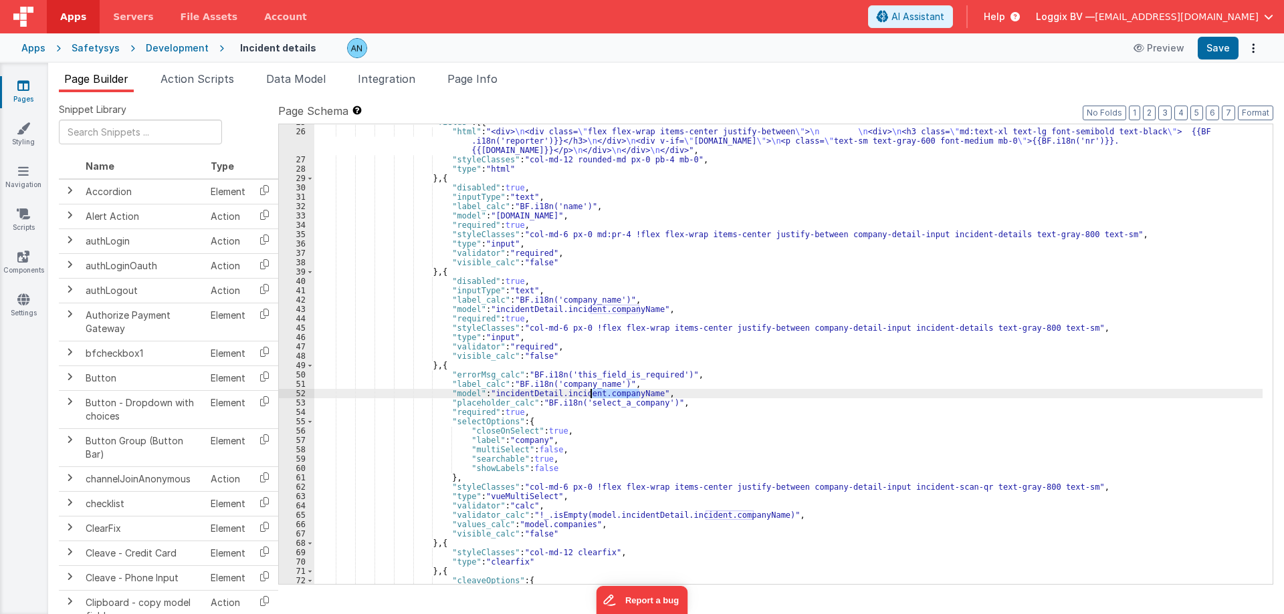
click at [602, 392] on div ""fields" : [{ "html" : "<div> \n <div class= \" flex flex-wrap items-center jus…" at bounding box center [788, 357] width 948 height 479
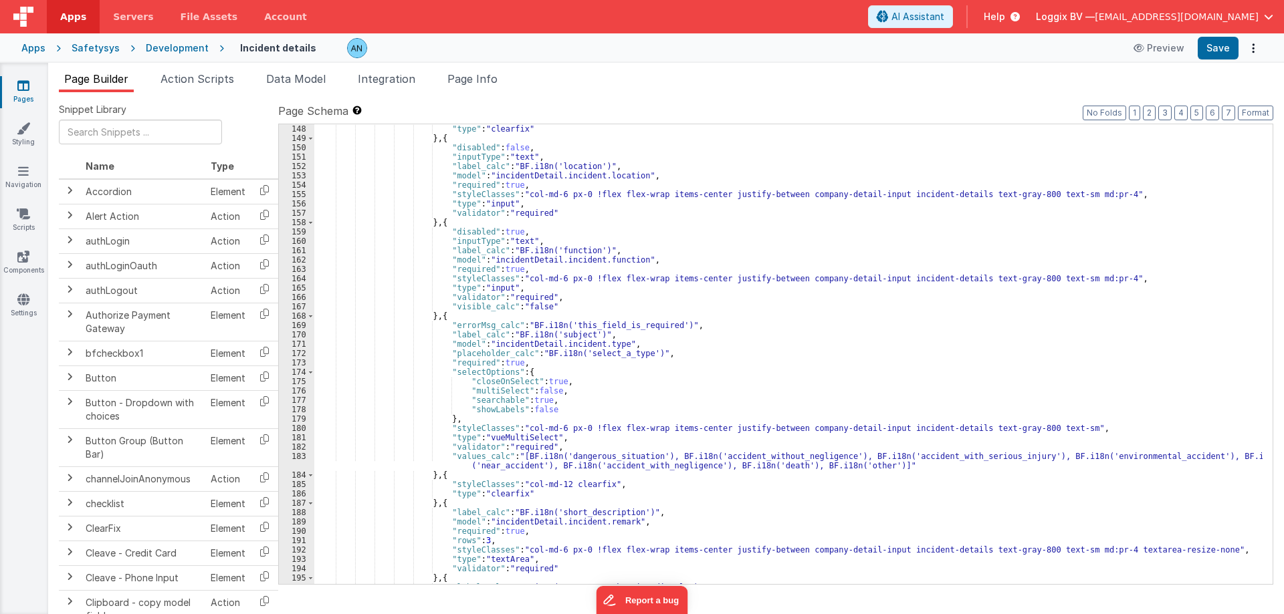
scroll to position [1404, 0]
click at [600, 345] on div ""type" : "clearfix" } , { "disabled" : false , "inputType" : "text" , "label_ca…" at bounding box center [788, 363] width 948 height 479
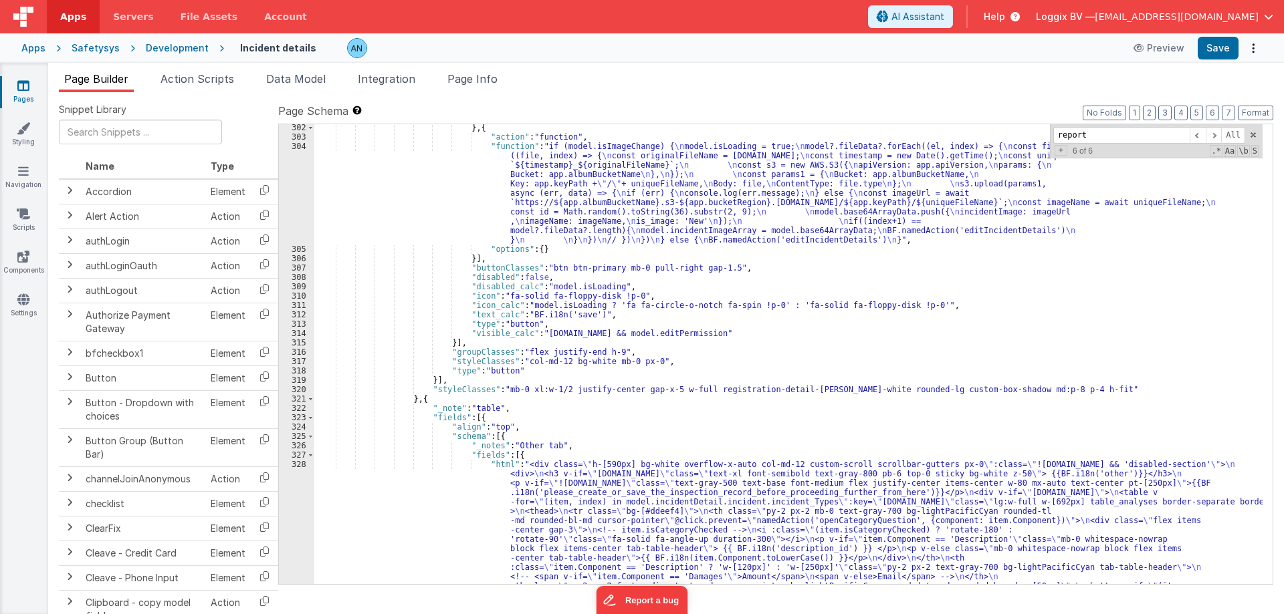
scroll to position [3175, 0]
type input "report"
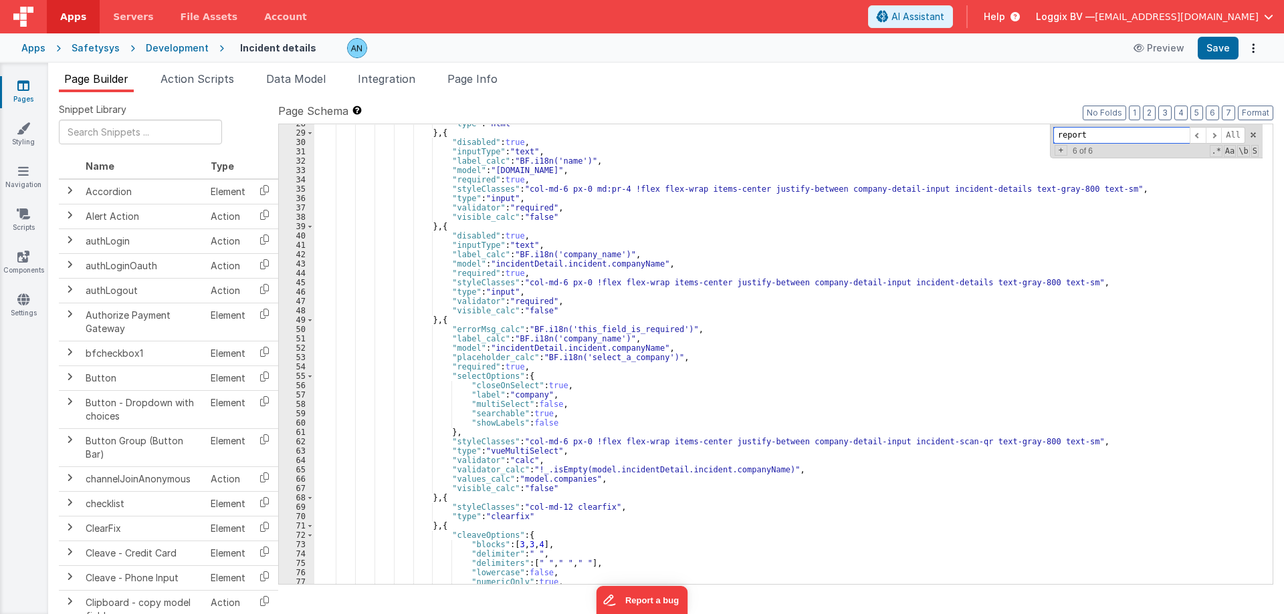
scroll to position [286, 0]
click at [573, 261] on div ""type" : "html" } , { "disabled" : true , "inputType" : "text" , "label_calc" :…" at bounding box center [788, 358] width 948 height 479
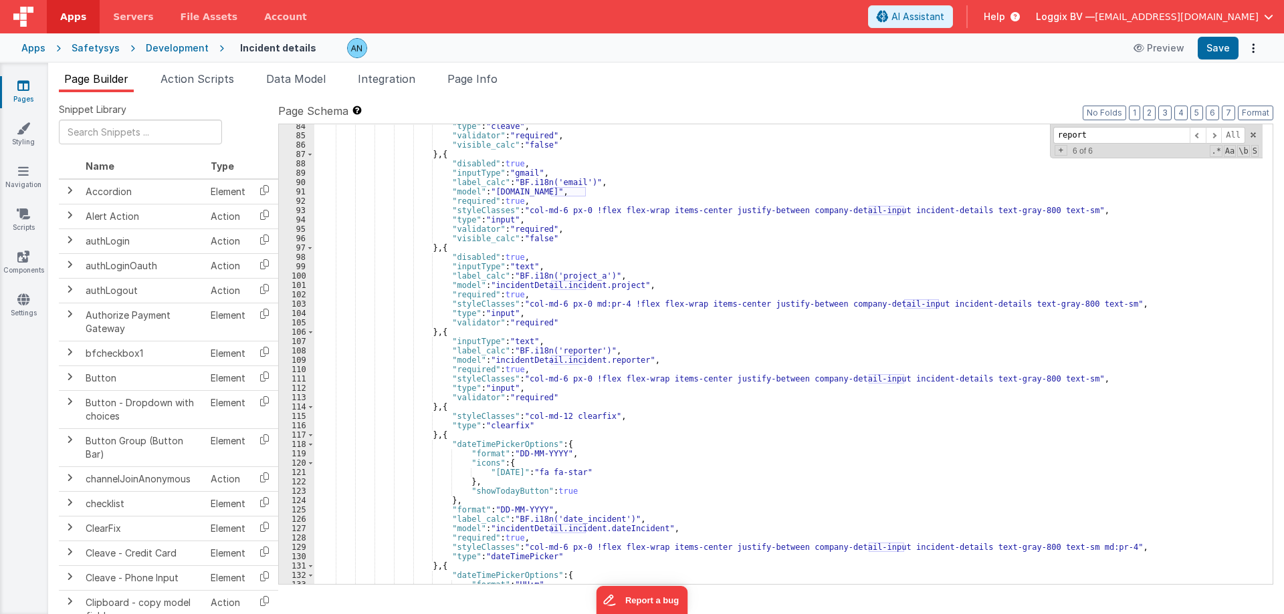
scroll to position [848, 0]
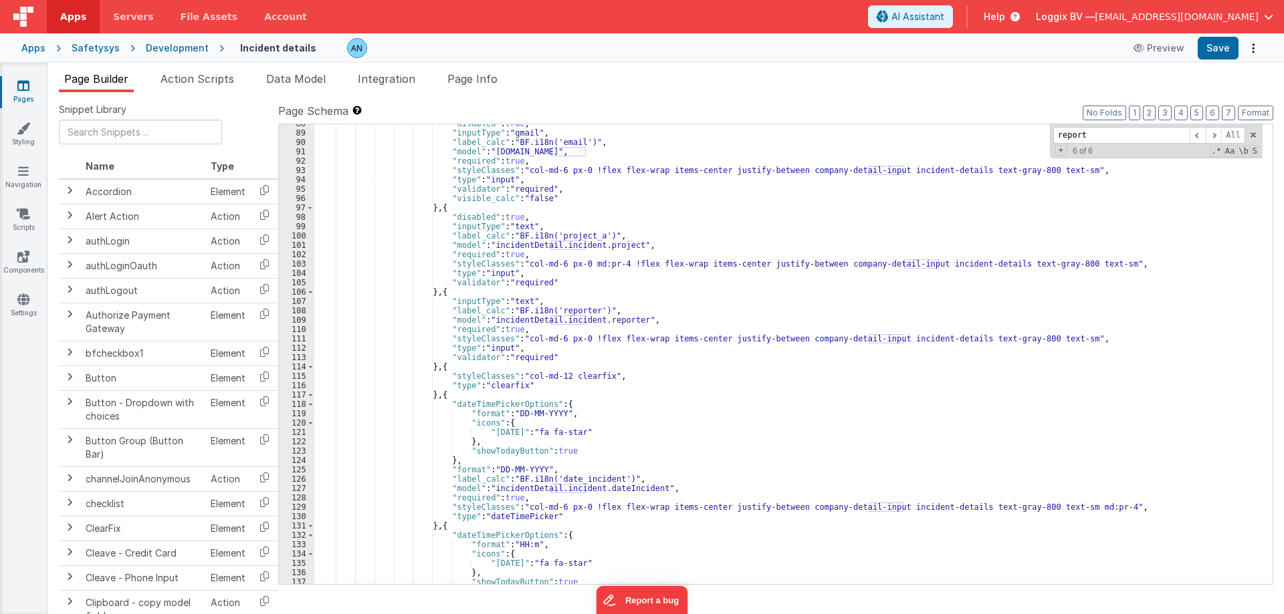
click at [597, 316] on div ""disabled" : true , "inputType" : "gmail" , "label_calc" : "BF.i18n('email')" ,…" at bounding box center [788, 358] width 948 height 479
click at [507, 320] on div ""disabled" : true , "inputType" : "gmail" , "label_calc" : "BF.i18n('email')" ,…" at bounding box center [788, 358] width 948 height 479
drag, startPoint x: 507, startPoint y: 320, endPoint x: 540, endPoint y: 318, distance: 33.5
click at [540, 318] on div ""disabled" : true , "inputType" : "gmail" , "label_calc" : "BF.i18n('email')" ,…" at bounding box center [788, 358] width 948 height 479
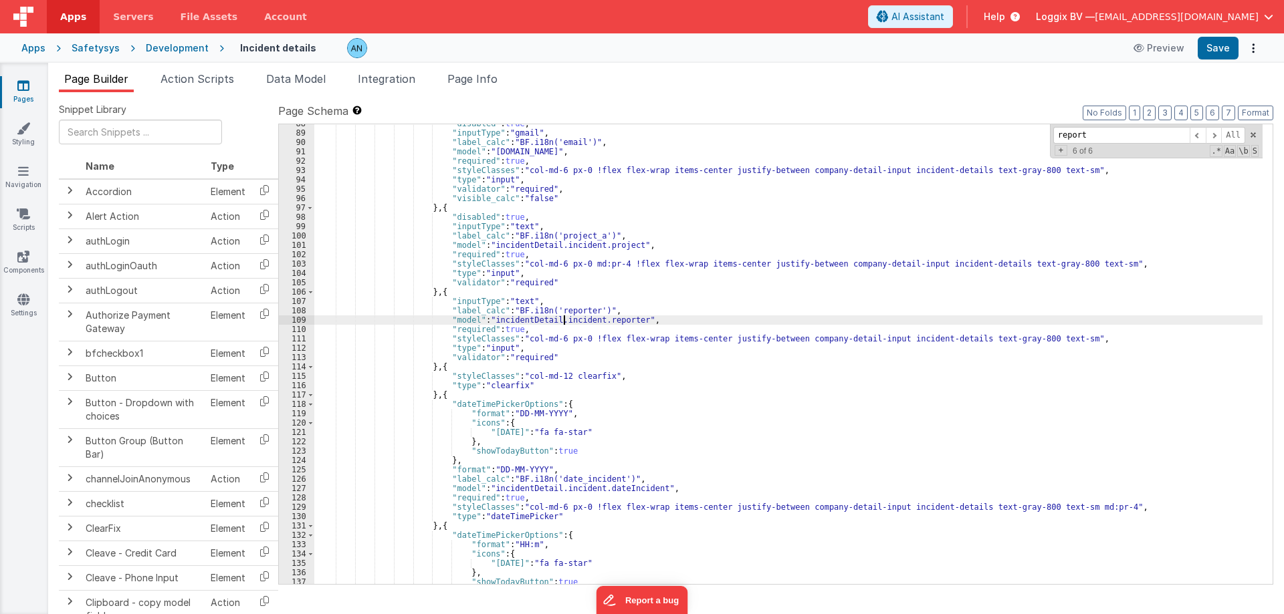
click at [563, 319] on div ""disabled" : true , "inputType" : "gmail" , "label_calc" : "BF.i18n('email')" ,…" at bounding box center [788, 358] width 948 height 479
click at [592, 319] on div ""disabled" : true , "inputType" : "gmail" , "label_calc" : "BF.i18n('email')" ,…" at bounding box center [788, 358] width 948 height 479
click at [199, 80] on span "Action Scripts" at bounding box center [197, 78] width 74 height 13
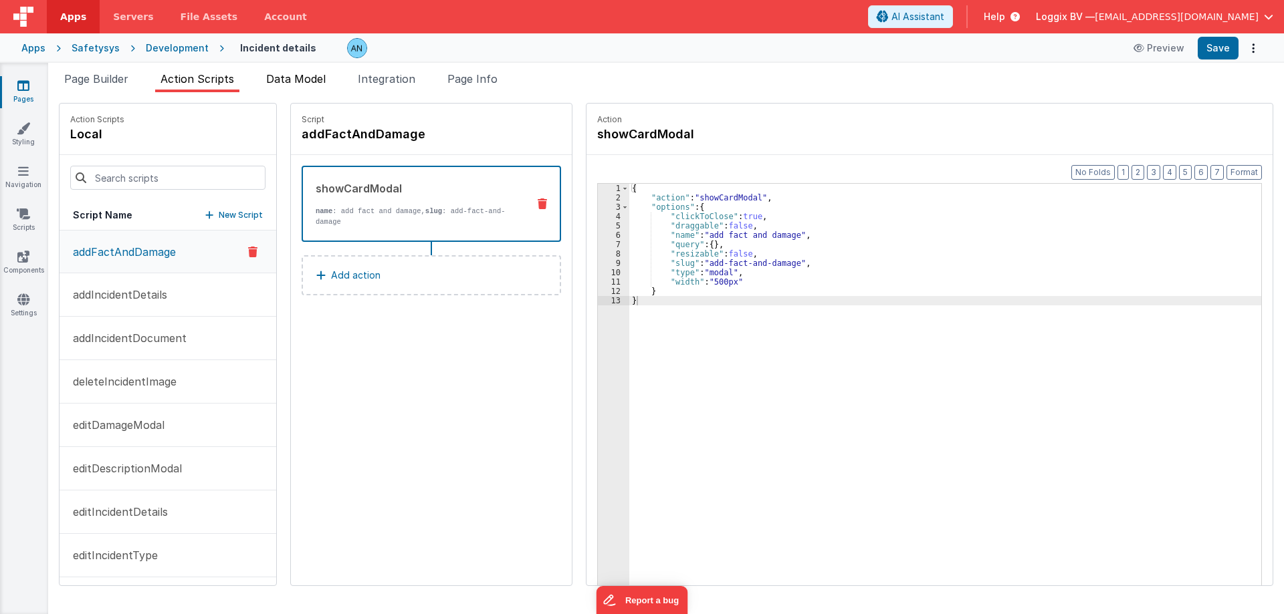
click at [283, 90] on li "Data Model" at bounding box center [296, 81] width 70 height 21
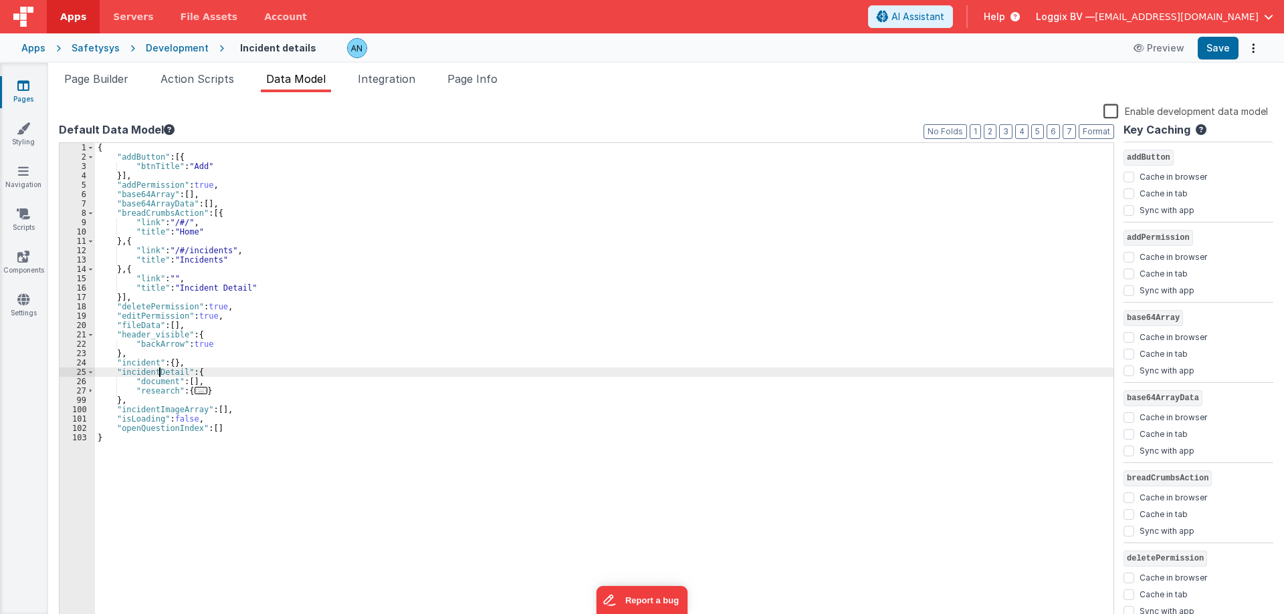
click at [160, 371] on div "{ "addButton" : [{ "btnTitle" : "Add" }] , "addPermission" : true , "base64Arra…" at bounding box center [604, 393] width 1018 height 501
click at [375, 70] on div "Page Builder Action Scripts Data Model Integration Page Info Snippet Library Na…" at bounding box center [666, 339] width 1236 height 552
click at [381, 76] on span "Integration" at bounding box center [387, 78] width 58 height 13
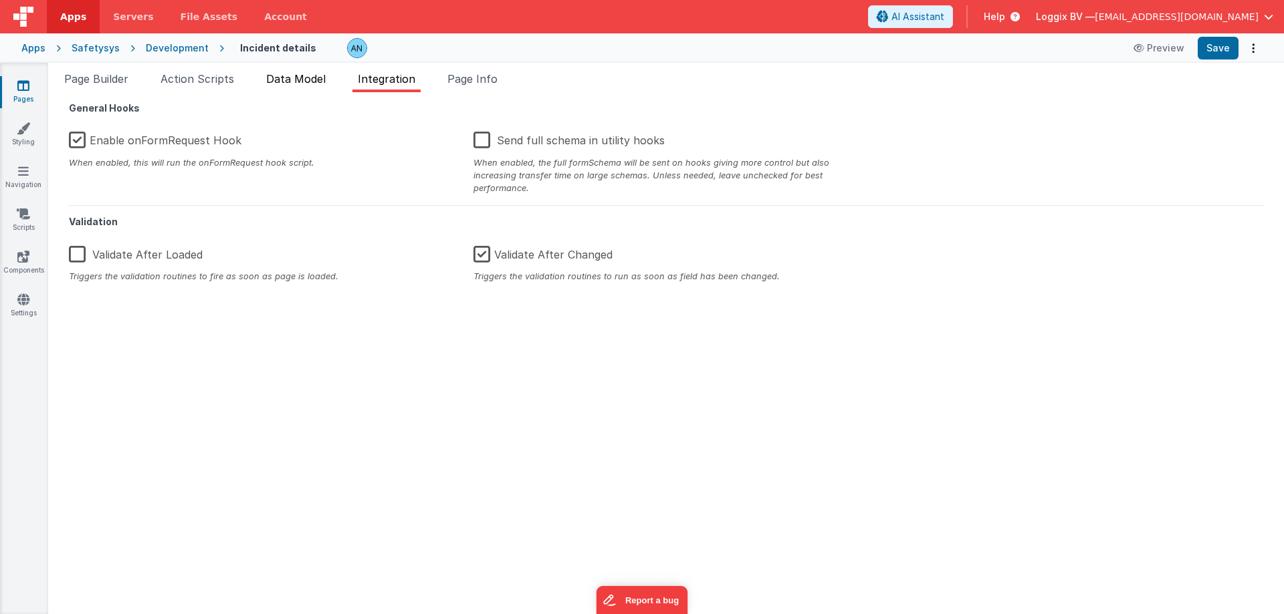
click at [294, 76] on span "Data Model" at bounding box center [296, 78] width 60 height 13
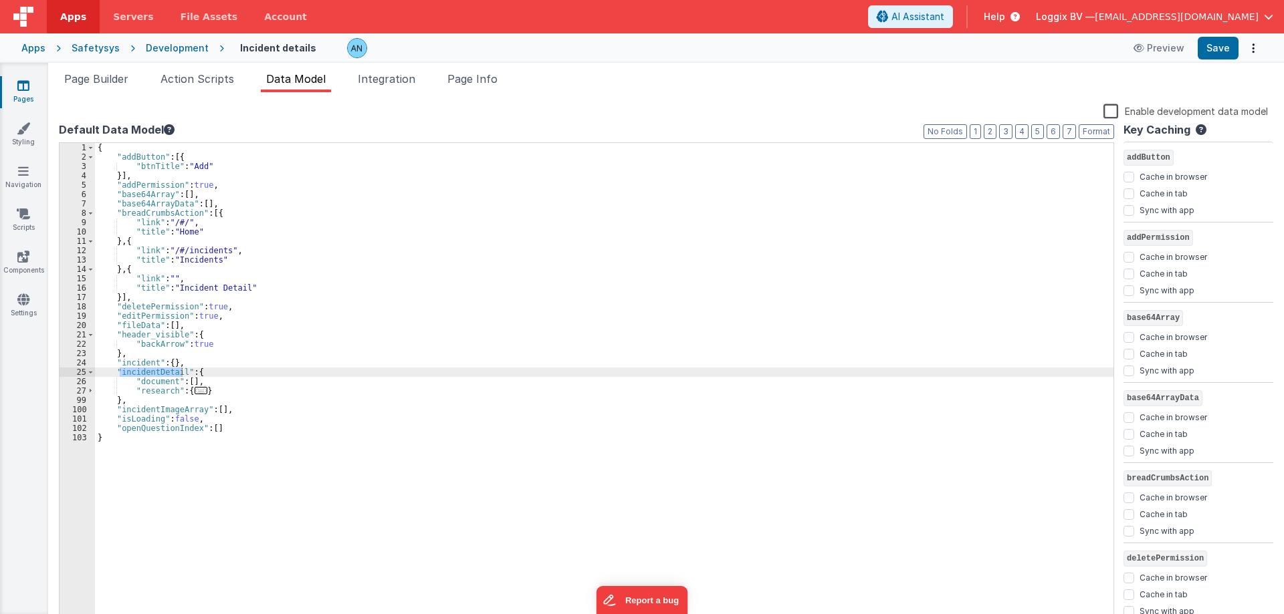
click at [1115, 110] on label "Enable development data model" at bounding box center [1185, 110] width 164 height 15
click at [0, 0] on input "Enable development data model" at bounding box center [0, 0] width 0 height 0
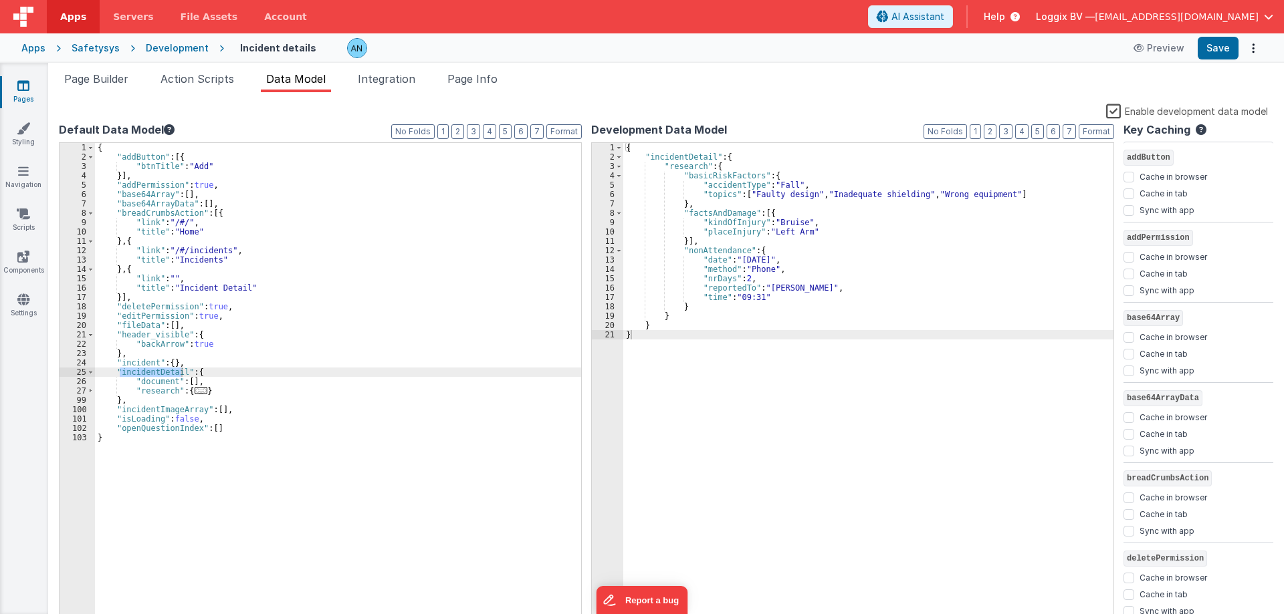
click at [1117, 110] on label "Enable development data model" at bounding box center [1187, 110] width 162 height 15
click at [0, 0] on input "Enable development data model" at bounding box center [0, 0] width 0 height 0
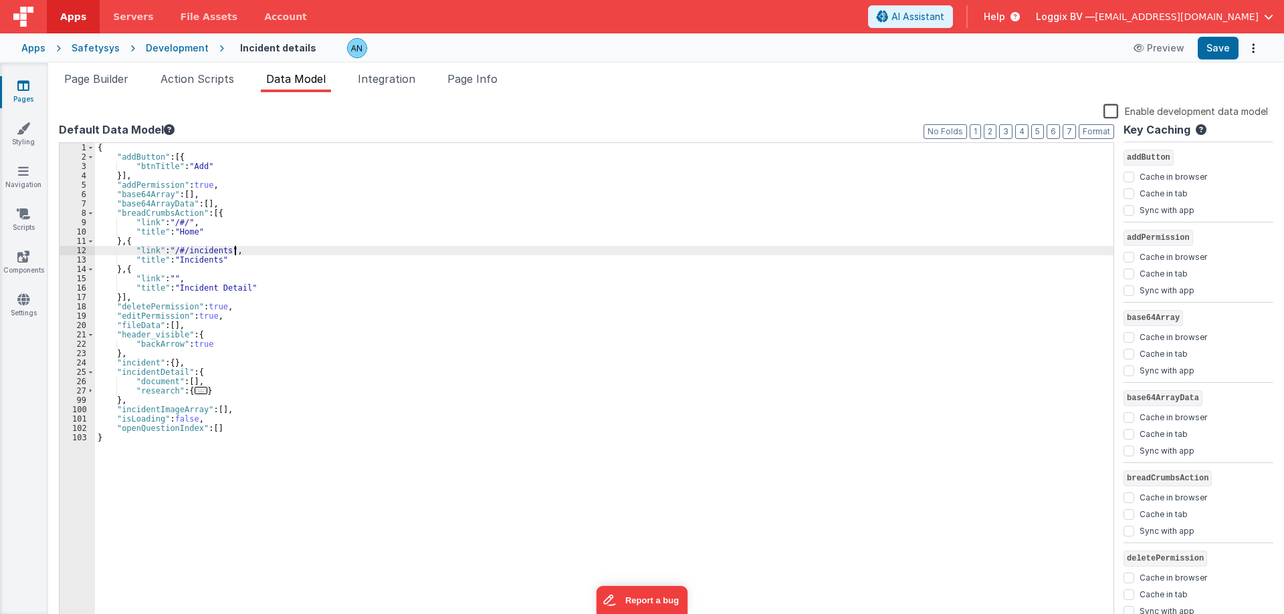
click at [265, 246] on div "{ "addButton" : [{ "btnTitle" : "Add" }] , "addPermission" : true , "base64Arra…" at bounding box center [604, 393] width 1018 height 501
click at [203, 90] on li "Action Scripts" at bounding box center [197, 81] width 84 height 21
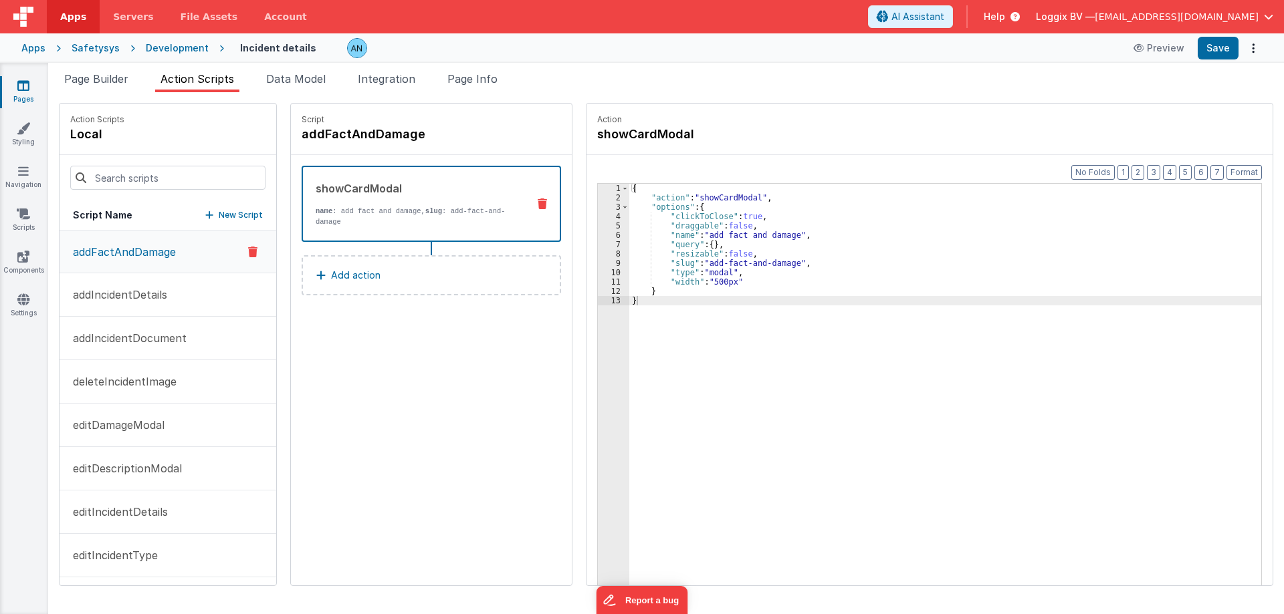
click at [203, 82] on span "Action Scripts" at bounding box center [197, 78] width 74 height 13
click at [344, 389] on div "Script addFactAndDamage showCardModal name : add fact and damage, slug : add-fa…" at bounding box center [431, 345] width 281 height 482
click at [432, 404] on div "Script addFactAndDamage showCardModal name : add fact and damage, slug : add-fa…" at bounding box center [431, 345] width 281 height 482
click at [651, 320] on div "{ "action" : "showCardModal" , "options" : { "clickToClose" : true , "draggable…" at bounding box center [946, 415] width 635 height 462
click at [665, 326] on div "{ "action" : "showCardModal" , "options" : { "clickToClose" : true , "draggable…" at bounding box center [946, 415] width 635 height 462
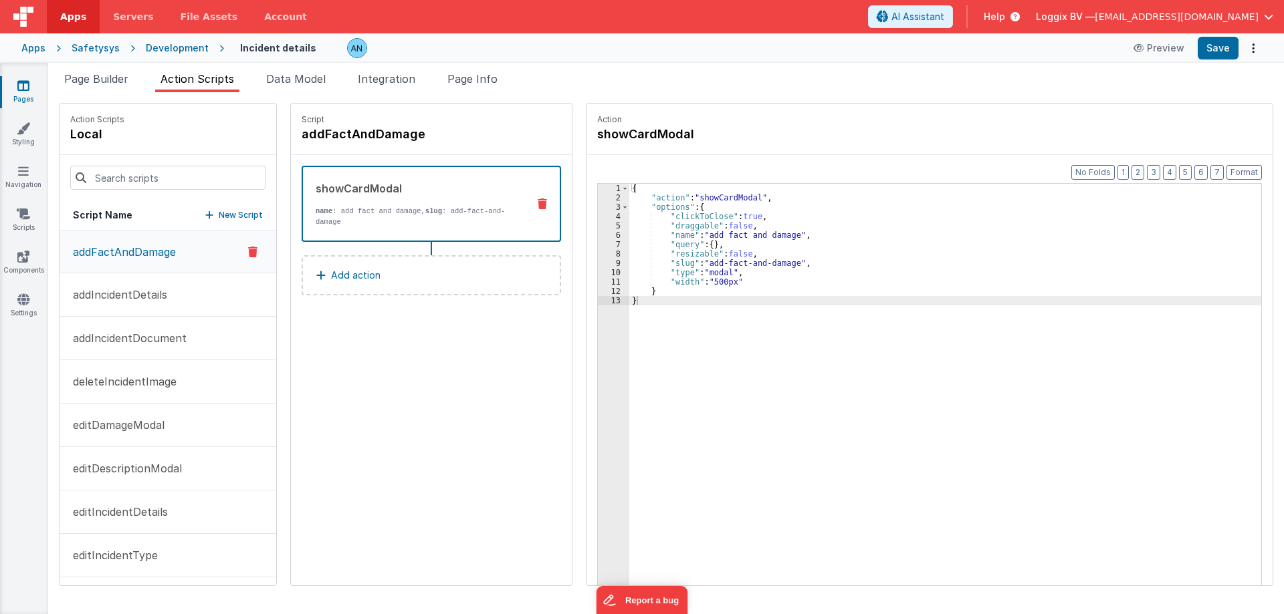
click at [532, 388] on div "Script addFactAndDamage showCardModal name : add fact and damage, slug : add-fa…" at bounding box center [431, 345] width 281 height 482
click at [29, 91] on link "Pages" at bounding box center [23, 92] width 48 height 27
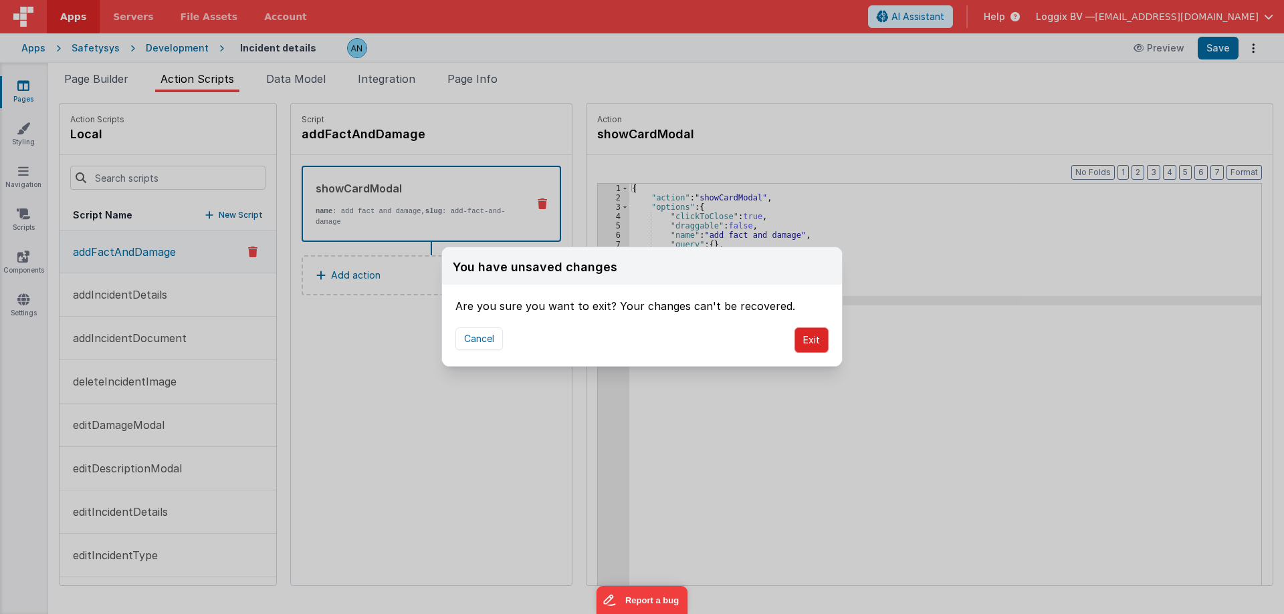
click at [815, 336] on button "Exit" at bounding box center [811, 340] width 34 height 25
